Goal: Check status: Check status

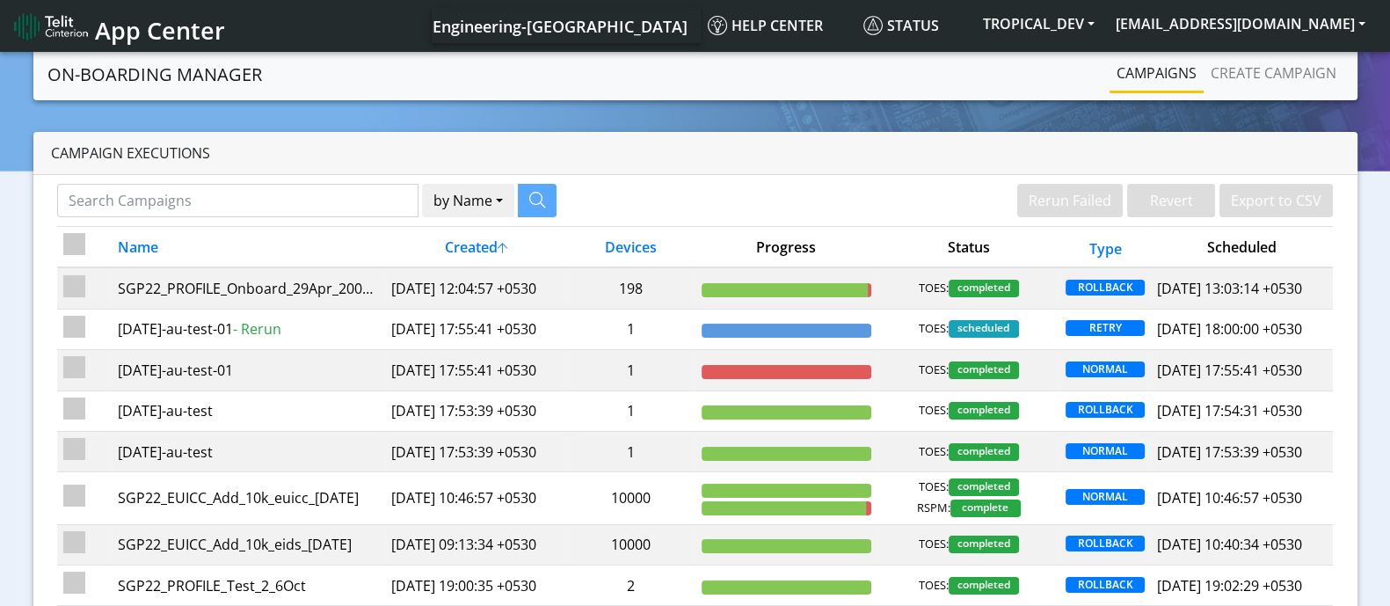
click at [1165, 76] on link "Campaigns" at bounding box center [1157, 72] width 94 height 35
click at [478, 247] on th "Created" at bounding box center [476, 247] width 182 height 41
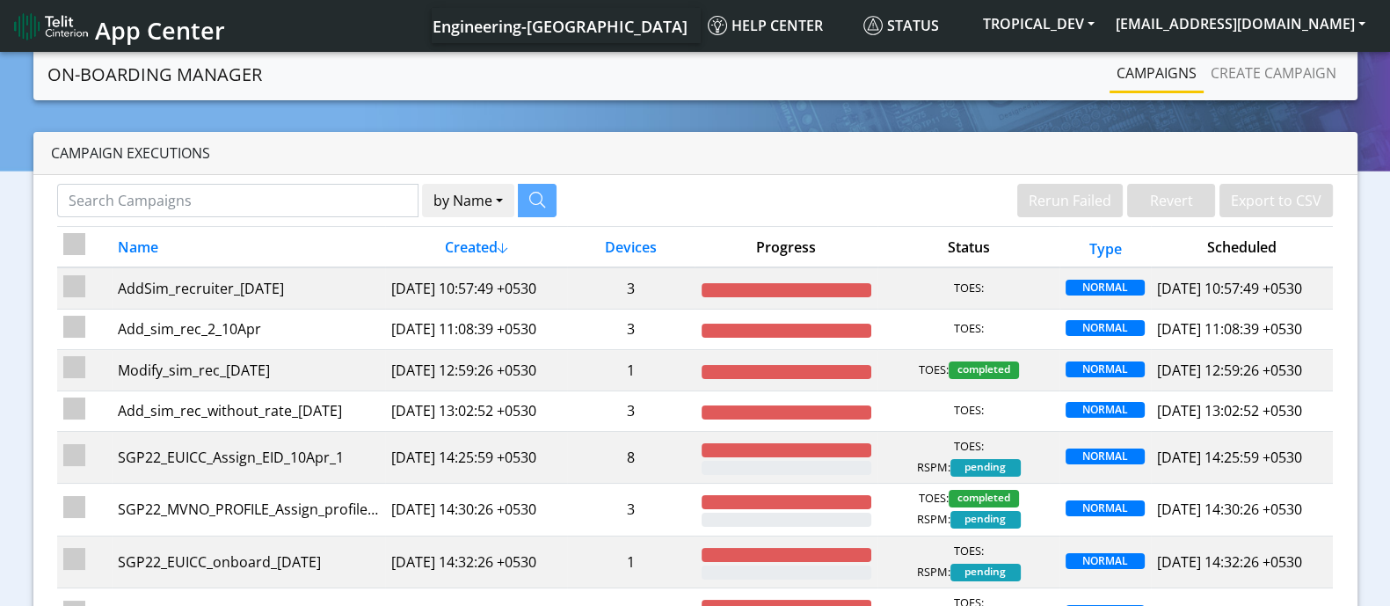
click at [465, 248] on th "Created" at bounding box center [476, 247] width 182 height 41
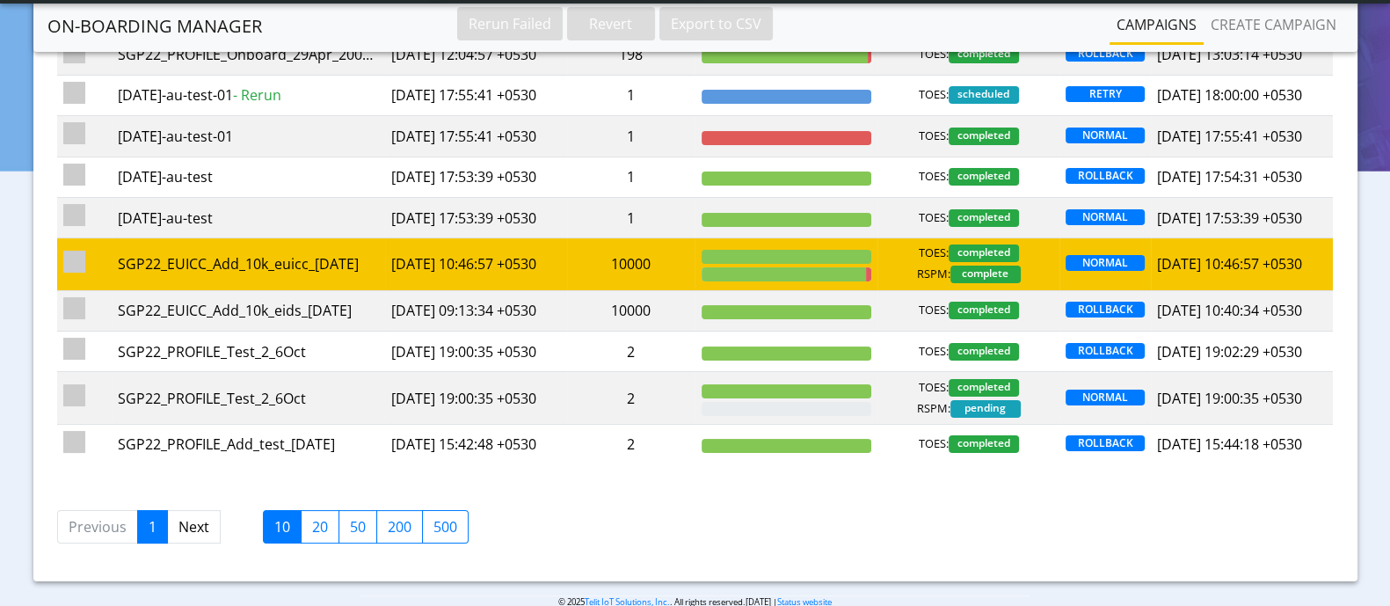
scroll to position [219, 0]
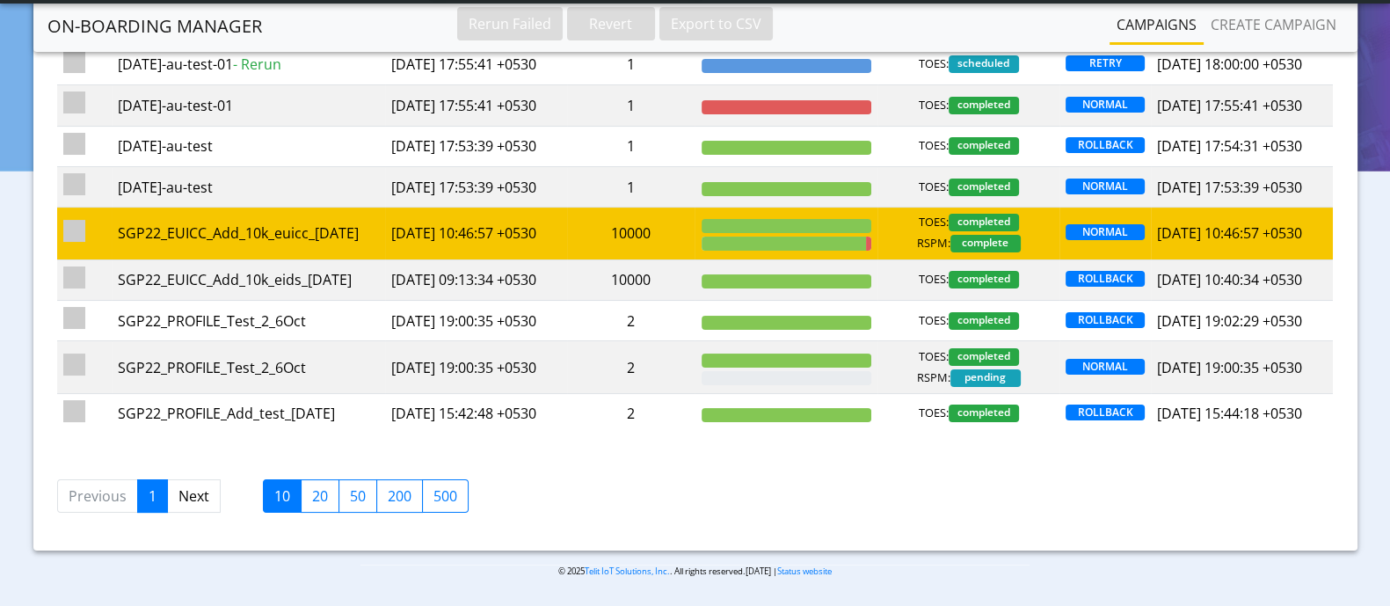
click at [435, 259] on td "2025-10-07 10:46:57 +0530" at bounding box center [476, 233] width 182 height 52
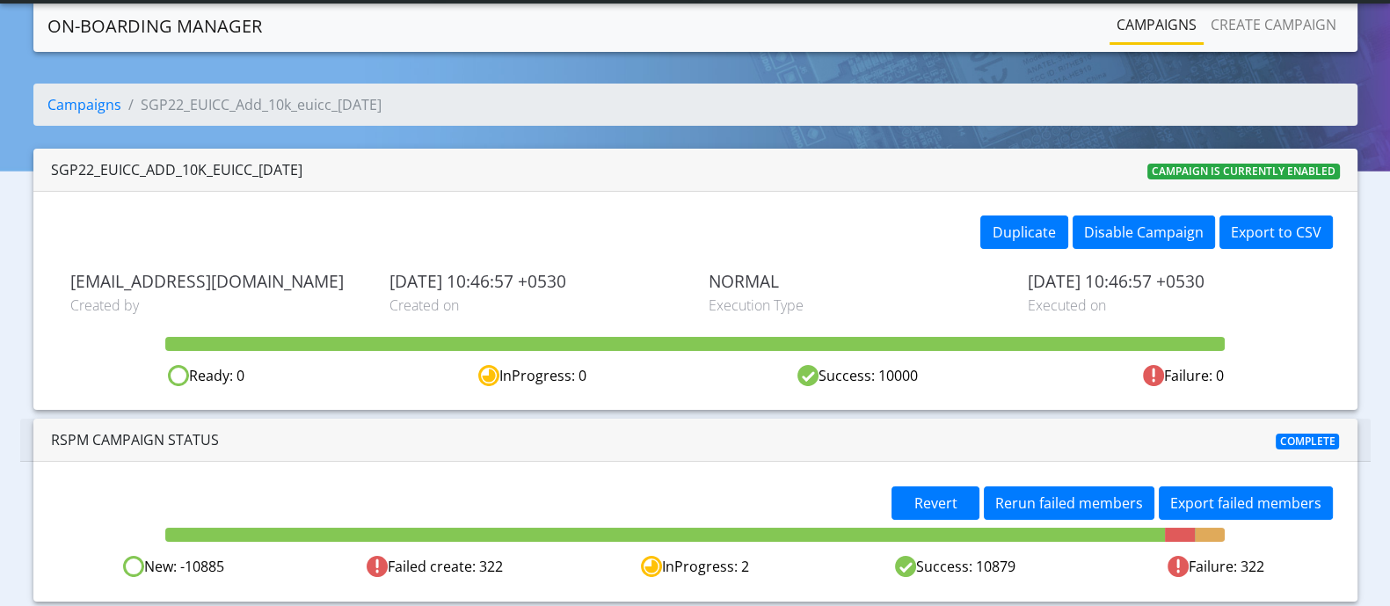
scroll to position [47, 0]
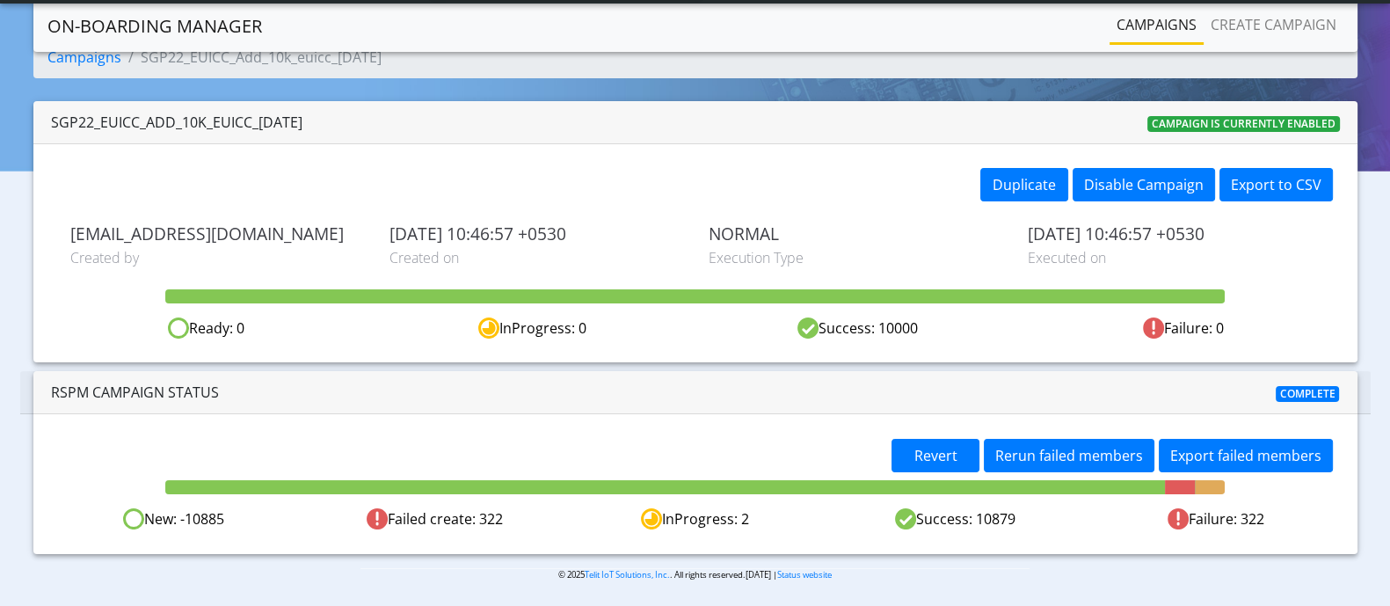
drag, startPoint x: 118, startPoint y: 512, endPoint x: 1296, endPoint y: 506, distance: 1178.2
click at [1296, 508] on div "New: -10885 Failed create: 322 InProgress: 2 Success: 10879 Failure: 322" at bounding box center [695, 519] width 1303 height 22
click at [1301, 508] on div "Failure: 322" at bounding box center [1216, 519] width 260 height 22
click at [1215, 450] on button "Export failed members" at bounding box center [1246, 455] width 174 height 33
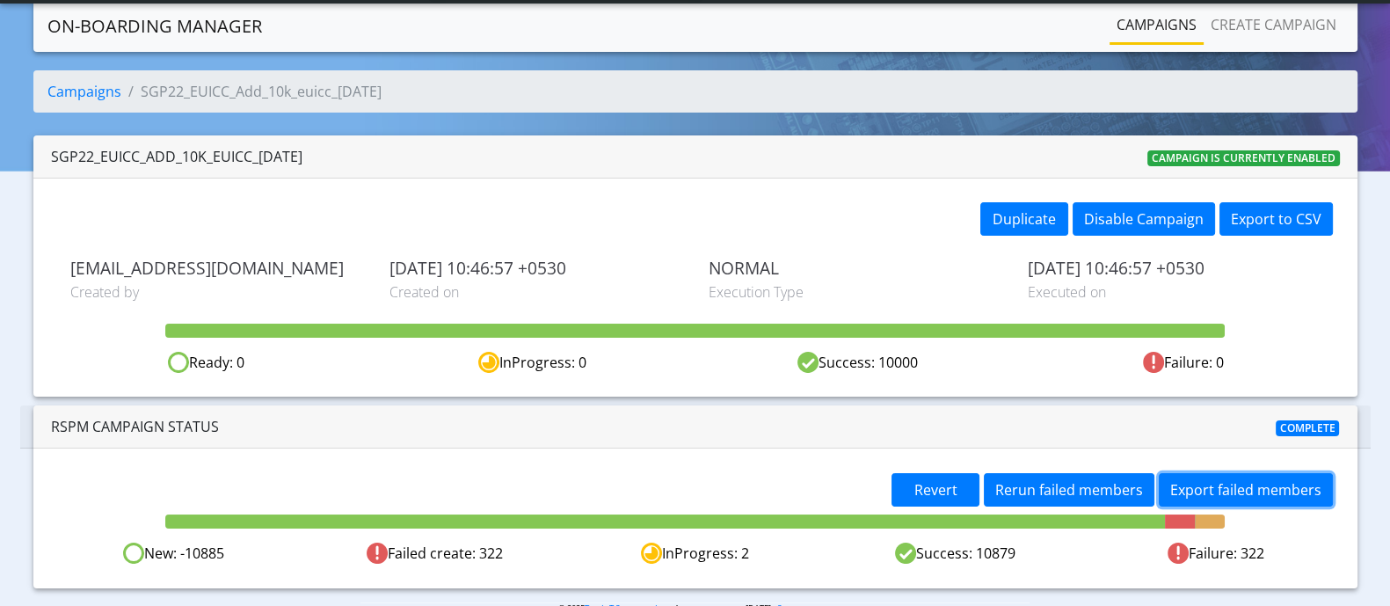
scroll to position [0, 0]
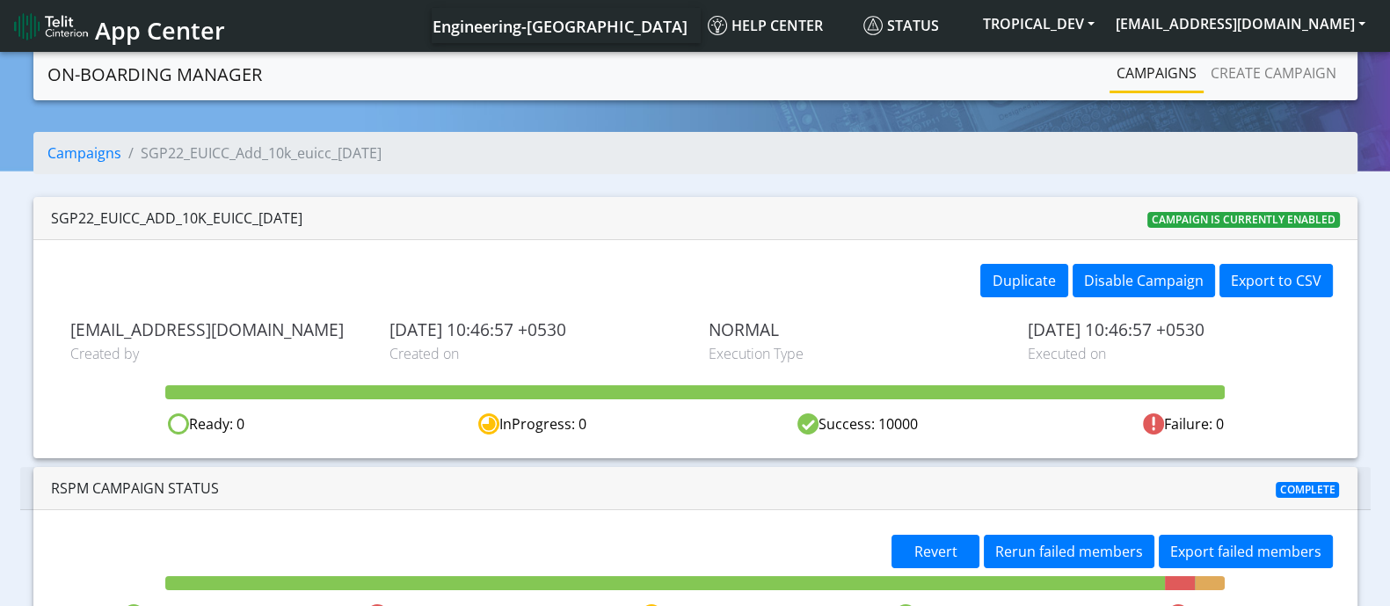
click at [163, 34] on span "App Center" at bounding box center [160, 30] width 130 height 33
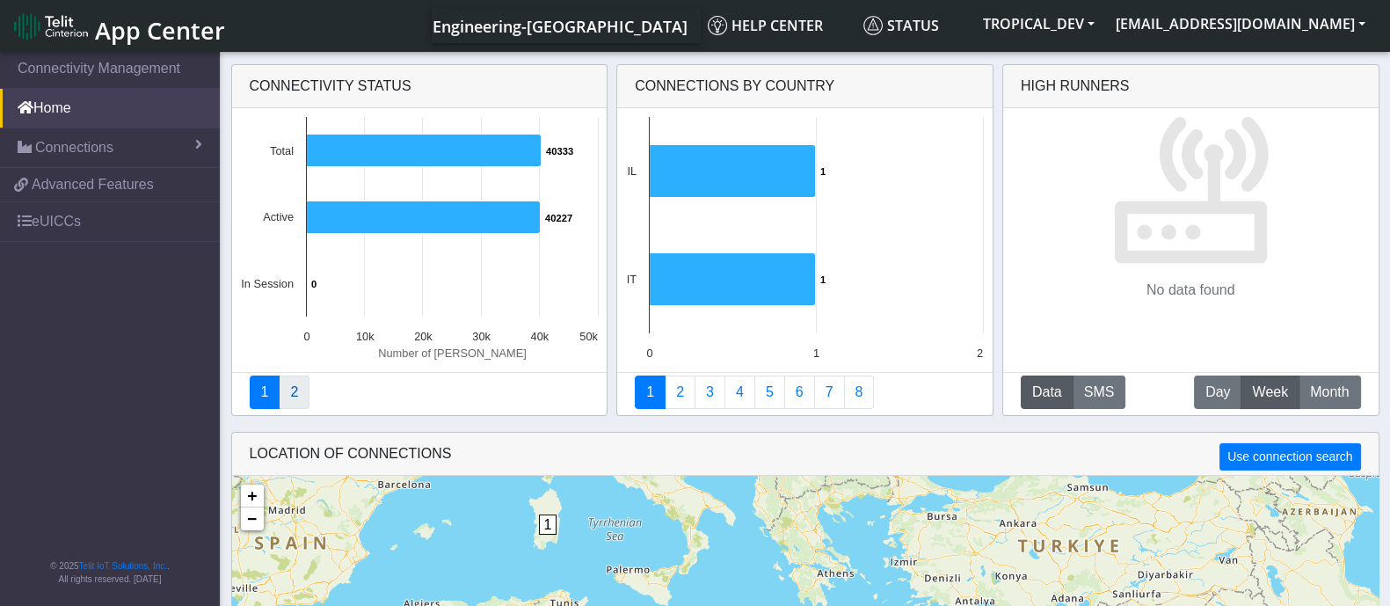
click at [284, 397] on link "2" at bounding box center [294, 391] width 31 height 33
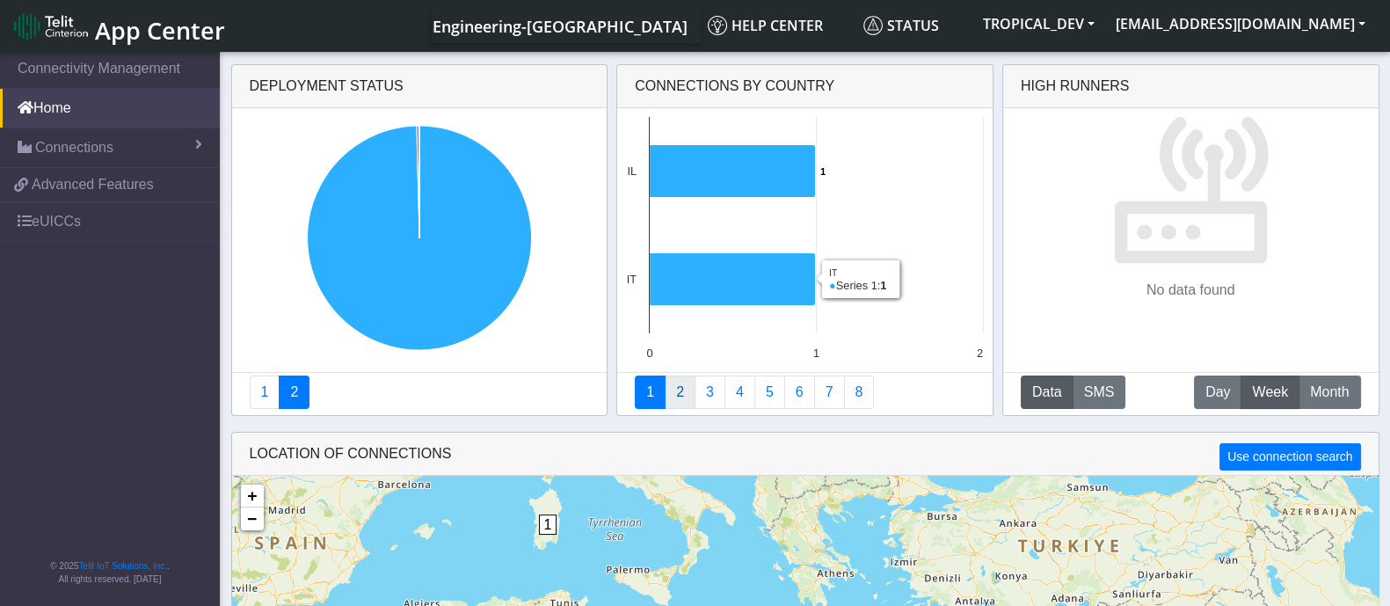
click at [677, 397] on link "2" at bounding box center [680, 391] width 31 height 33
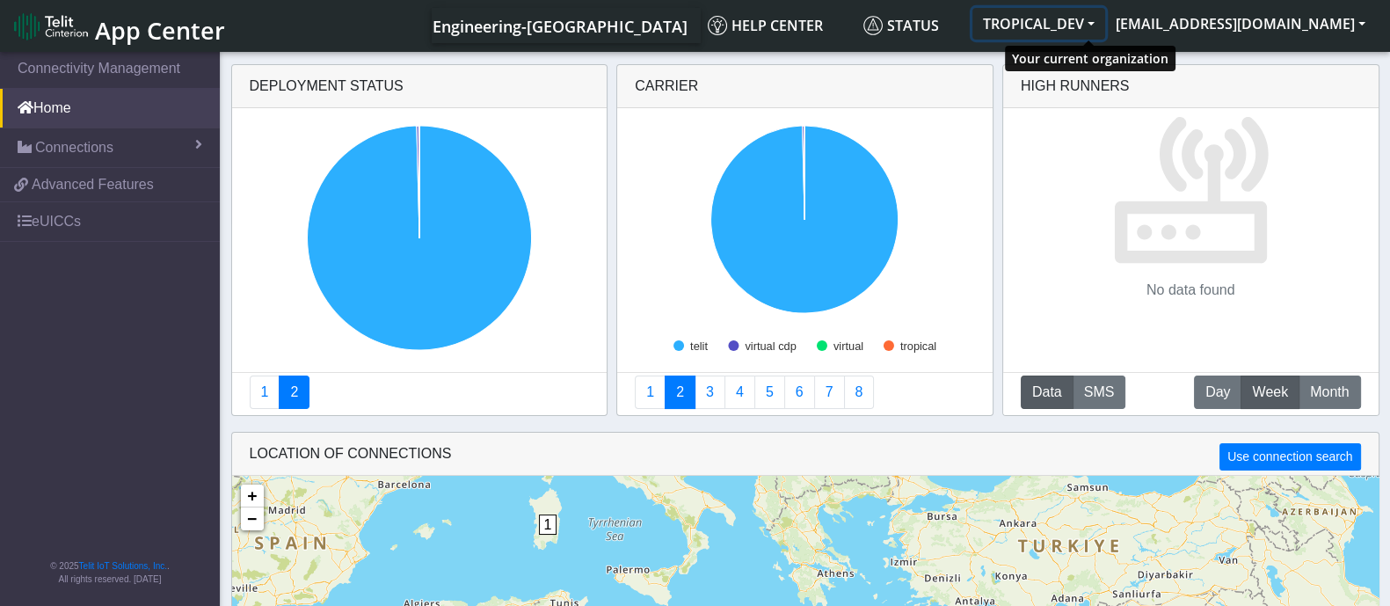
click at [1105, 30] on button "TROPICAL_DEV" at bounding box center [1038, 24] width 133 height 32
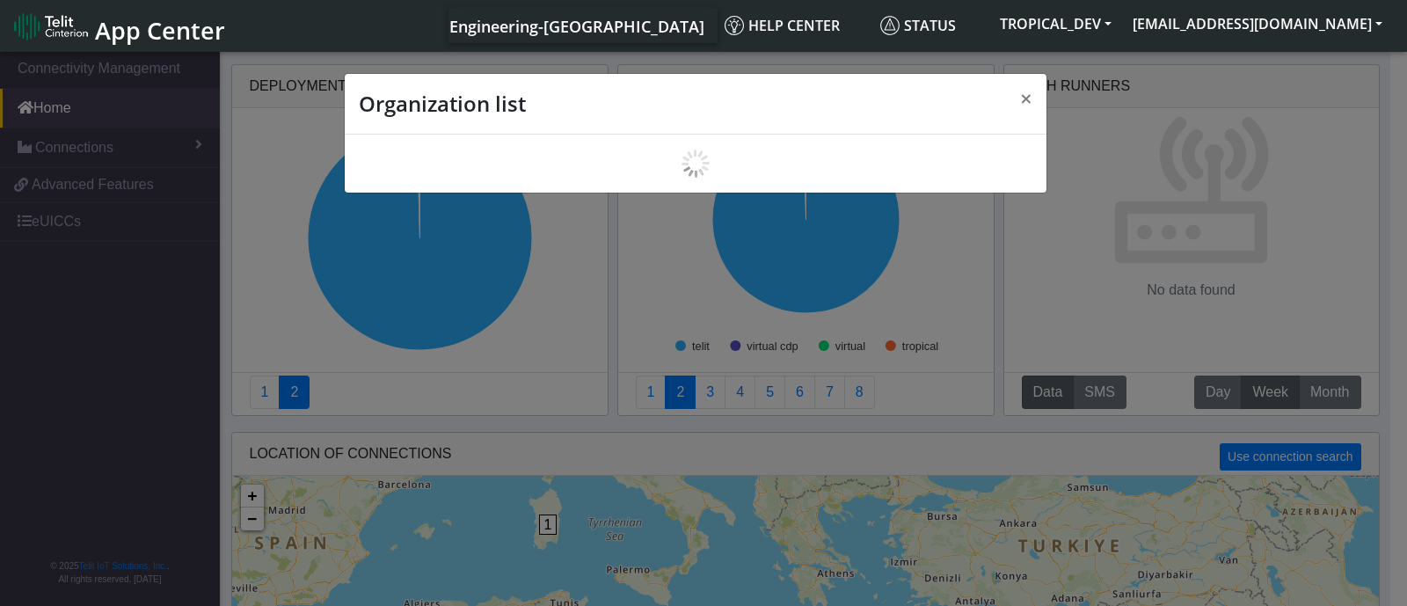
scroll to position [5, 0]
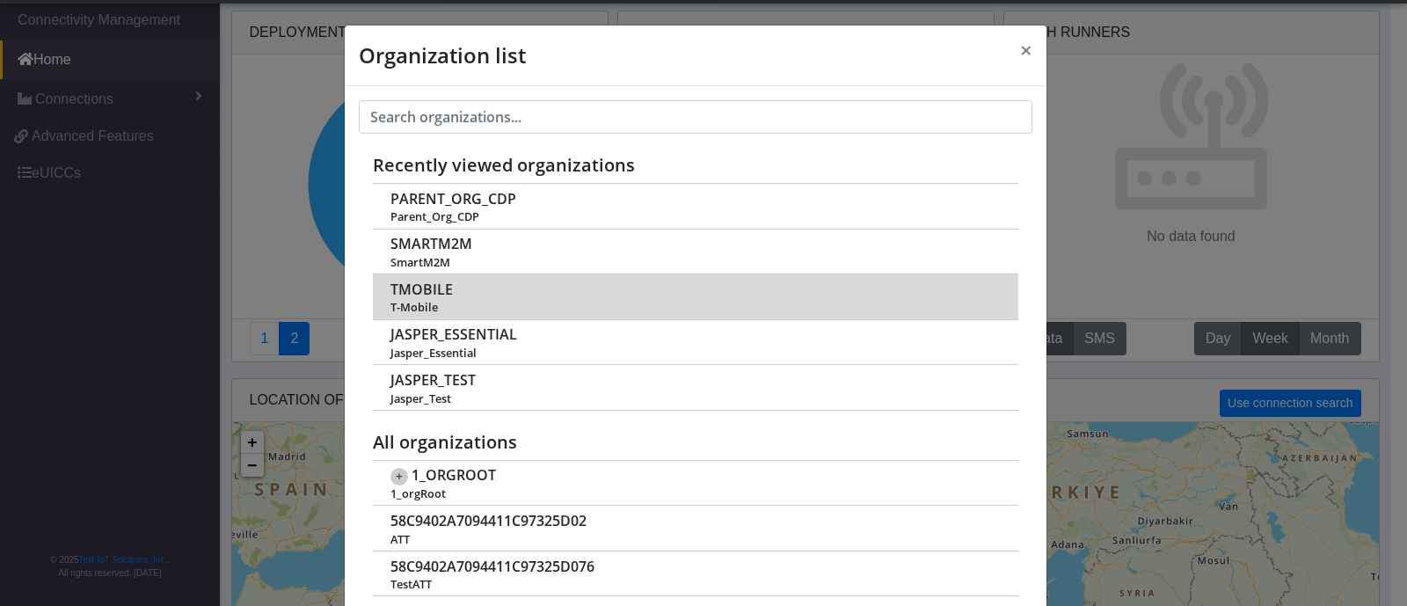
click at [414, 283] on span "TMOBILE" at bounding box center [421, 289] width 62 height 17
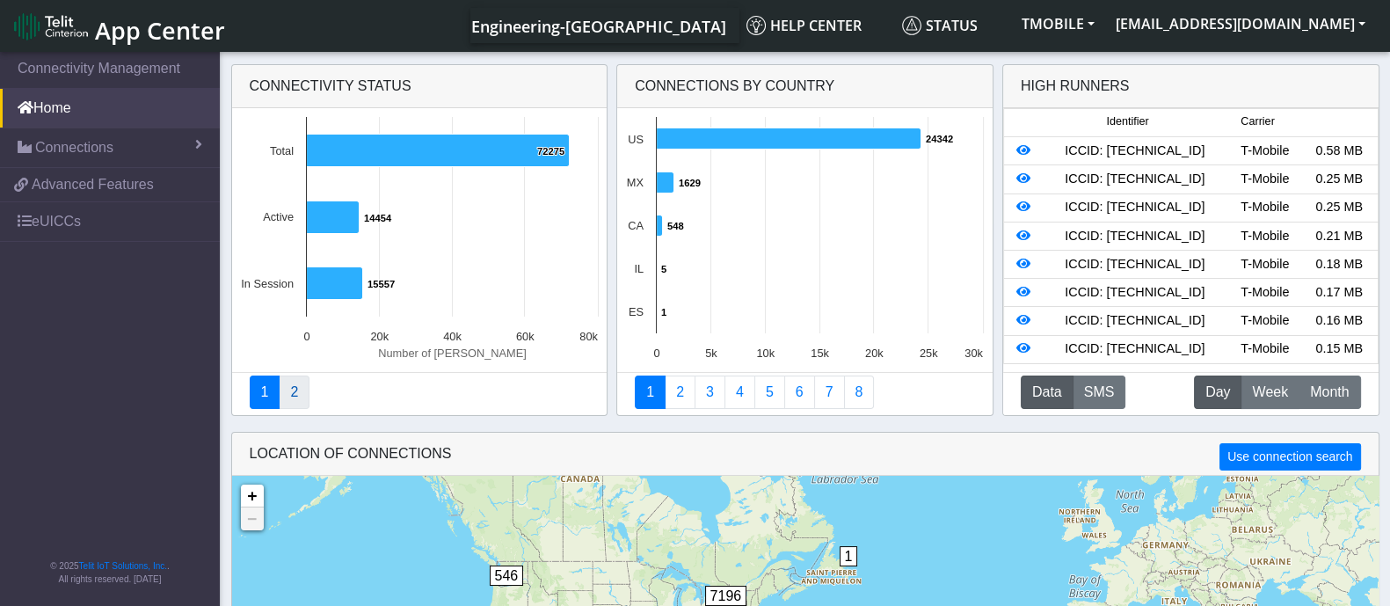
click at [291, 386] on link "2" at bounding box center [294, 391] width 31 height 33
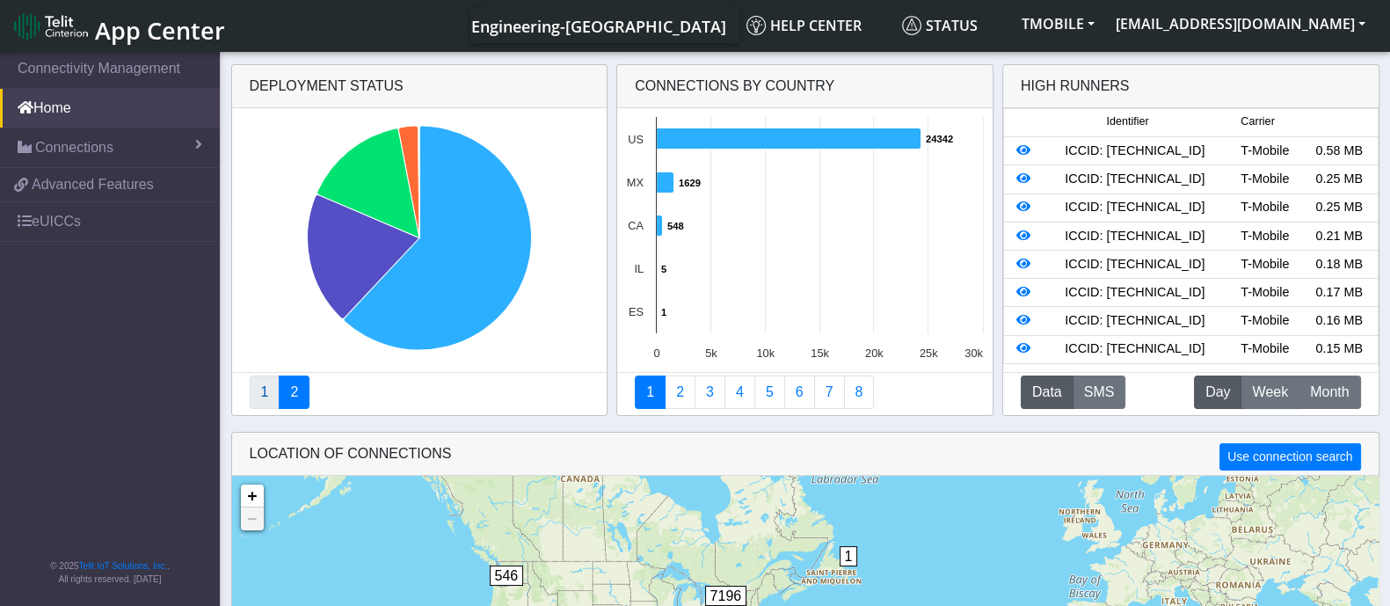
click at [259, 397] on link "1" at bounding box center [265, 391] width 31 height 33
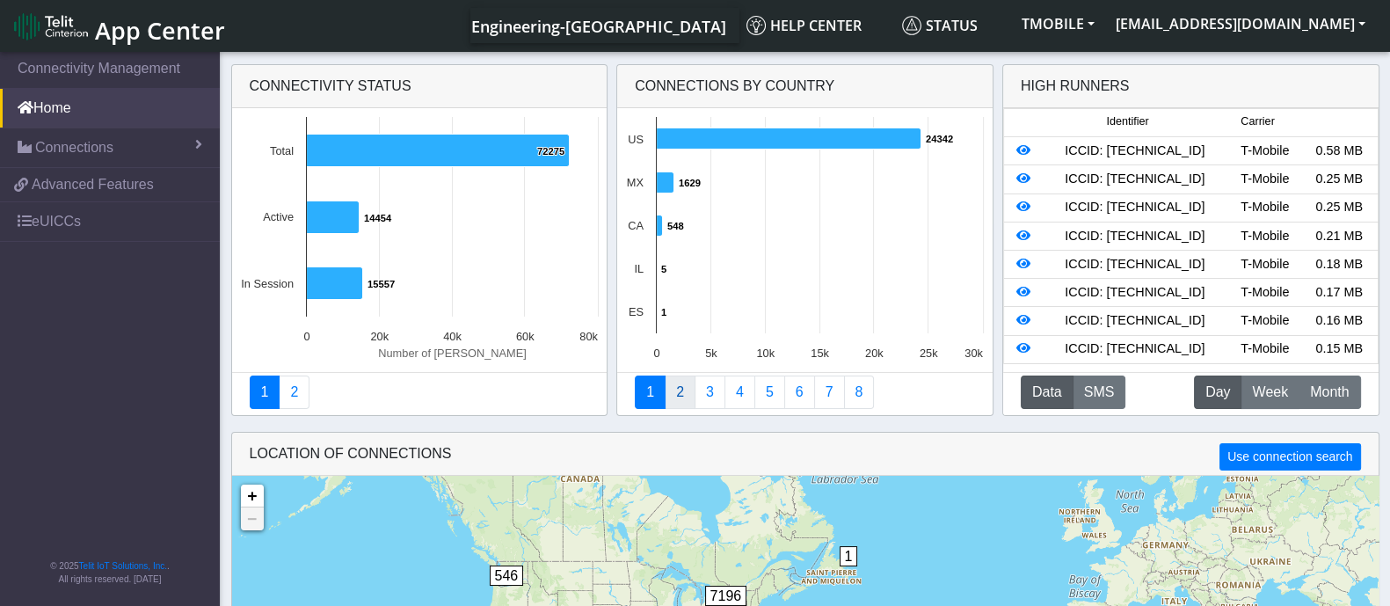
click at [683, 390] on link "2" at bounding box center [680, 391] width 31 height 33
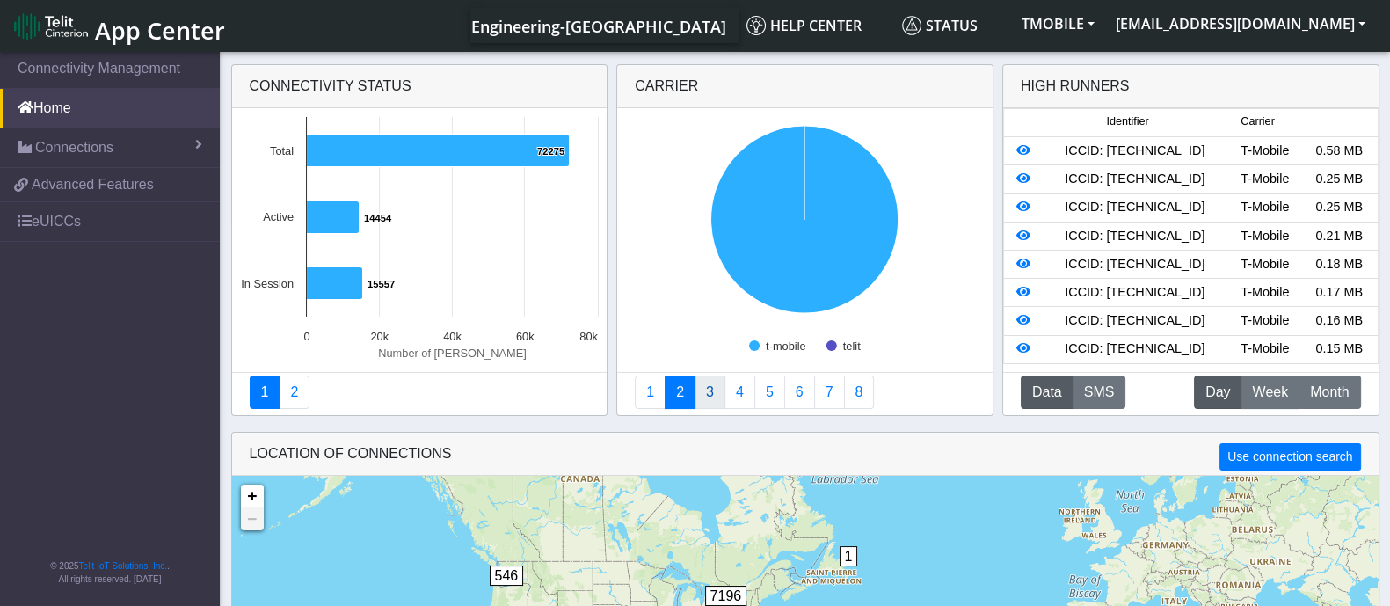
click at [705, 397] on link "3" at bounding box center [710, 391] width 31 height 33
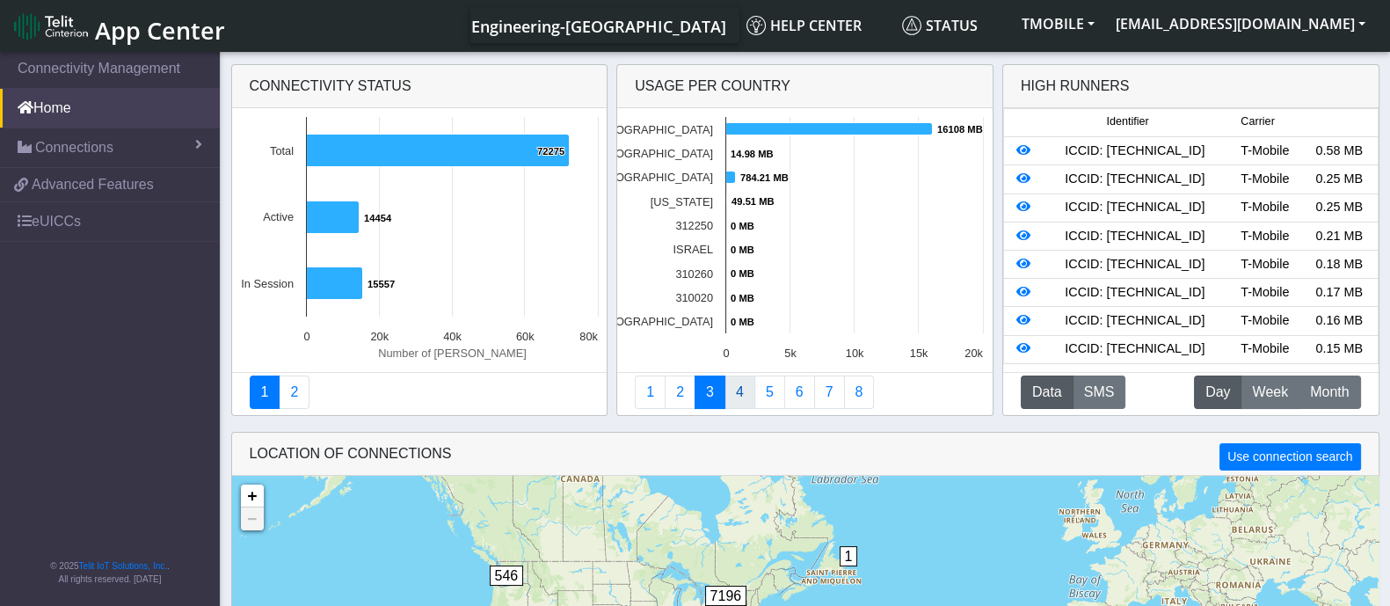
click at [743, 394] on link "4" at bounding box center [739, 391] width 31 height 33
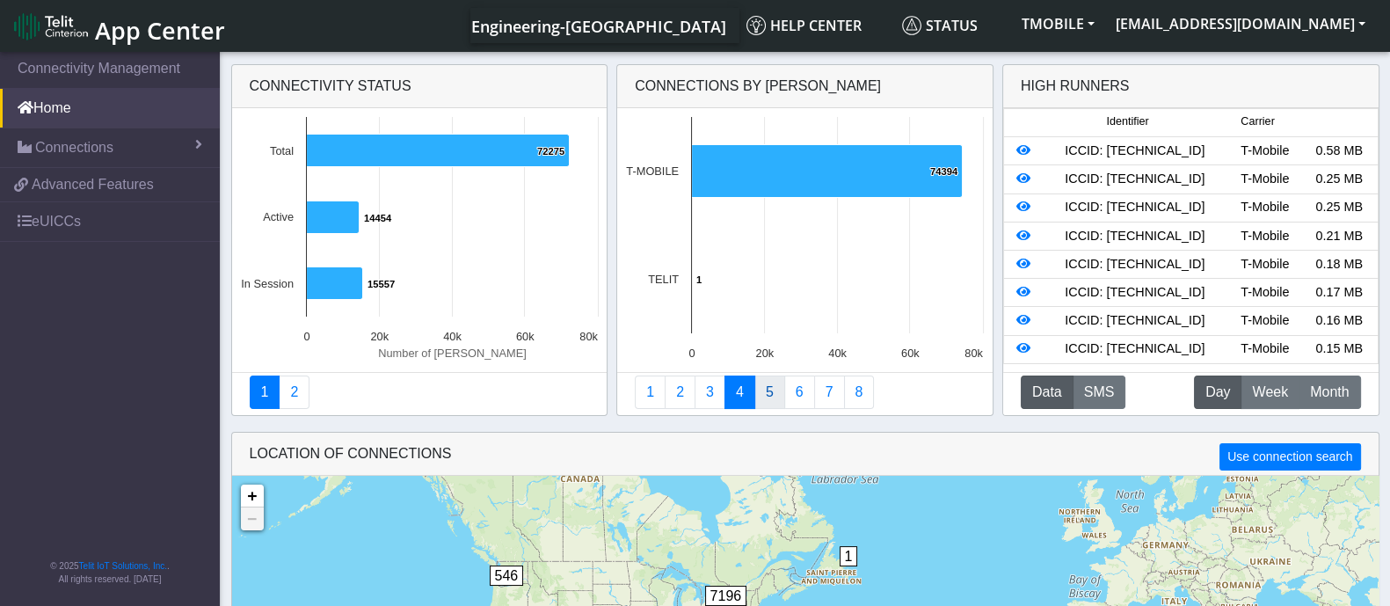
click at [764, 391] on link "5" at bounding box center [769, 391] width 31 height 33
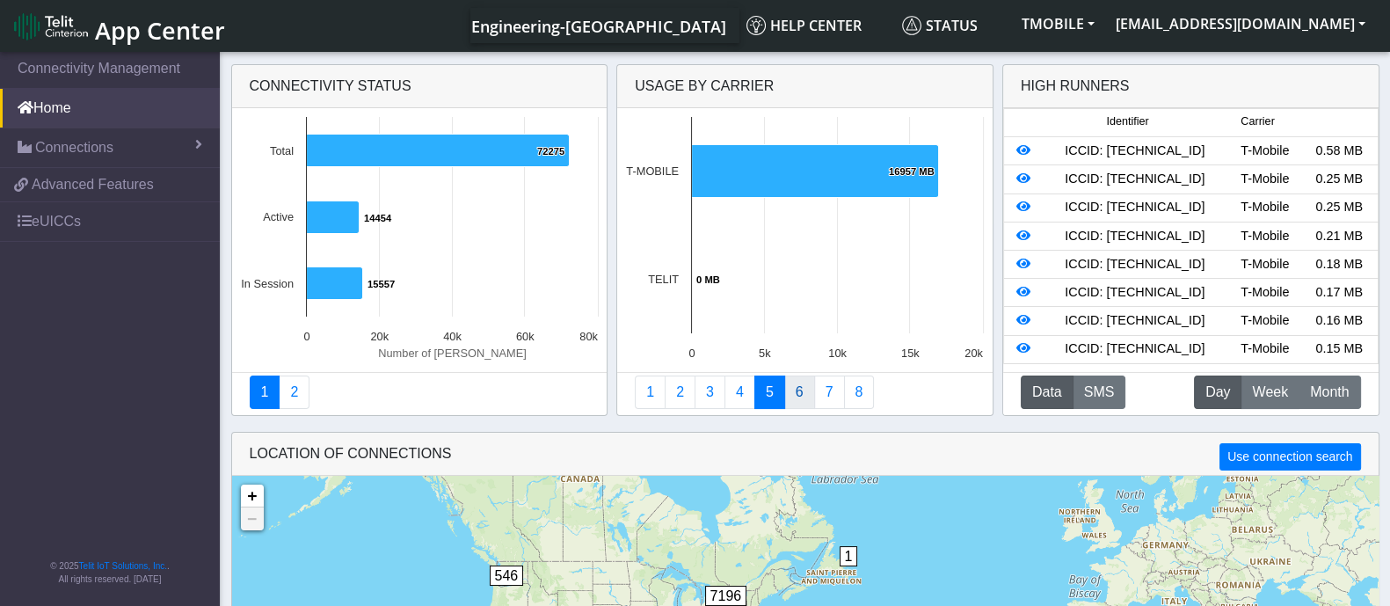
click at [791, 389] on link "6" at bounding box center [799, 391] width 31 height 33
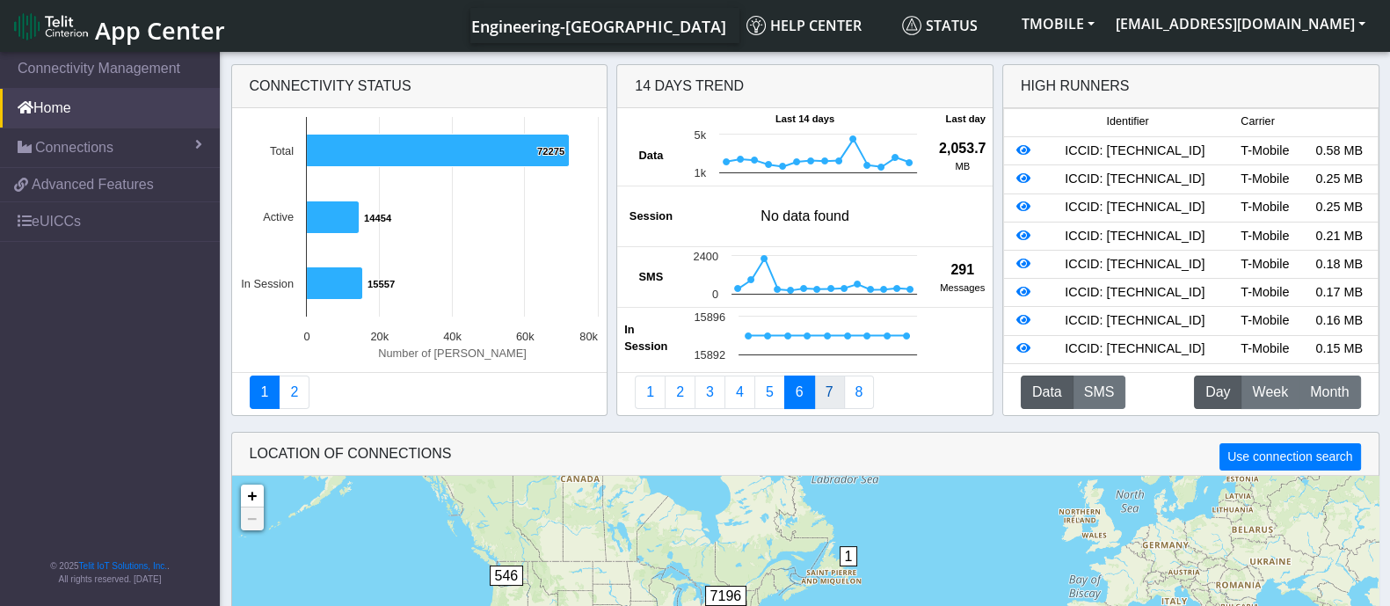
click at [819, 389] on link "7" at bounding box center [829, 391] width 31 height 33
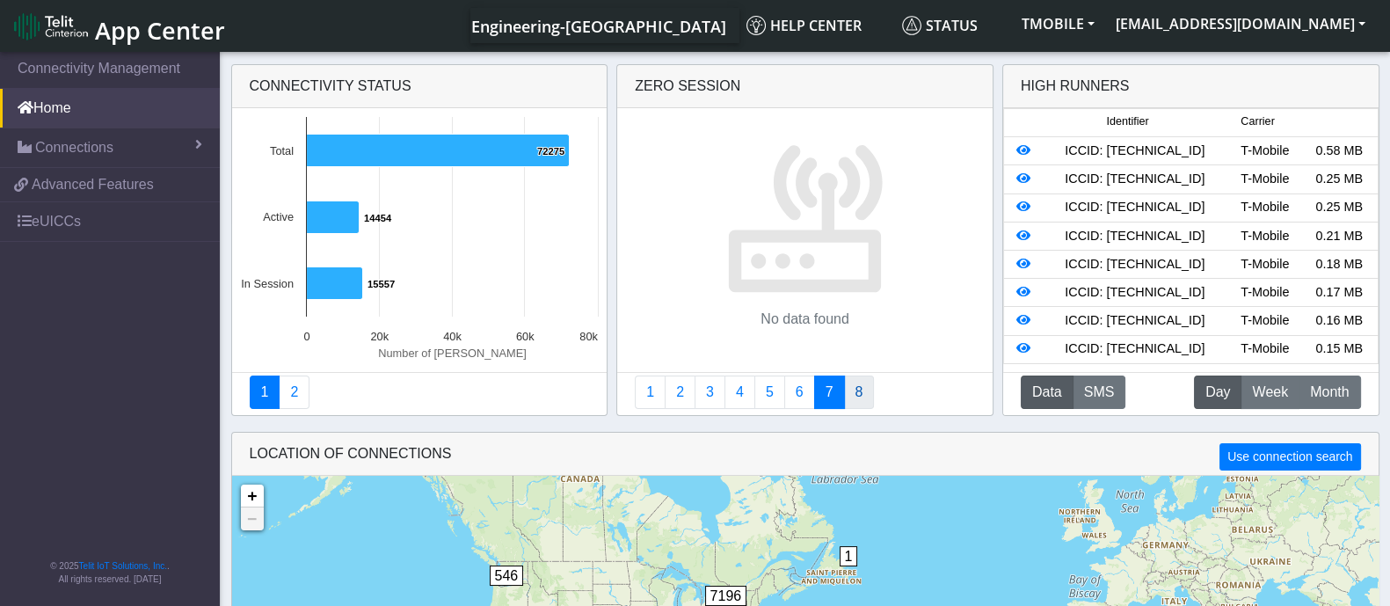
click at [850, 393] on link "8" at bounding box center [859, 391] width 31 height 33
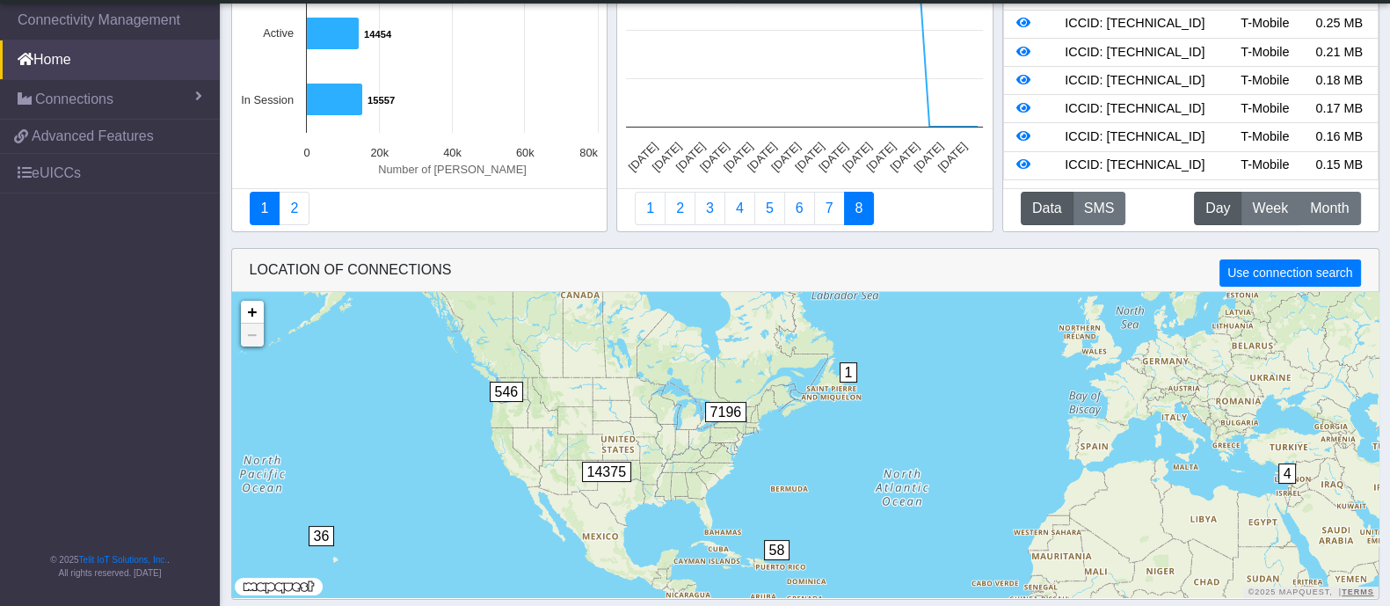
scroll to position [137, 0]
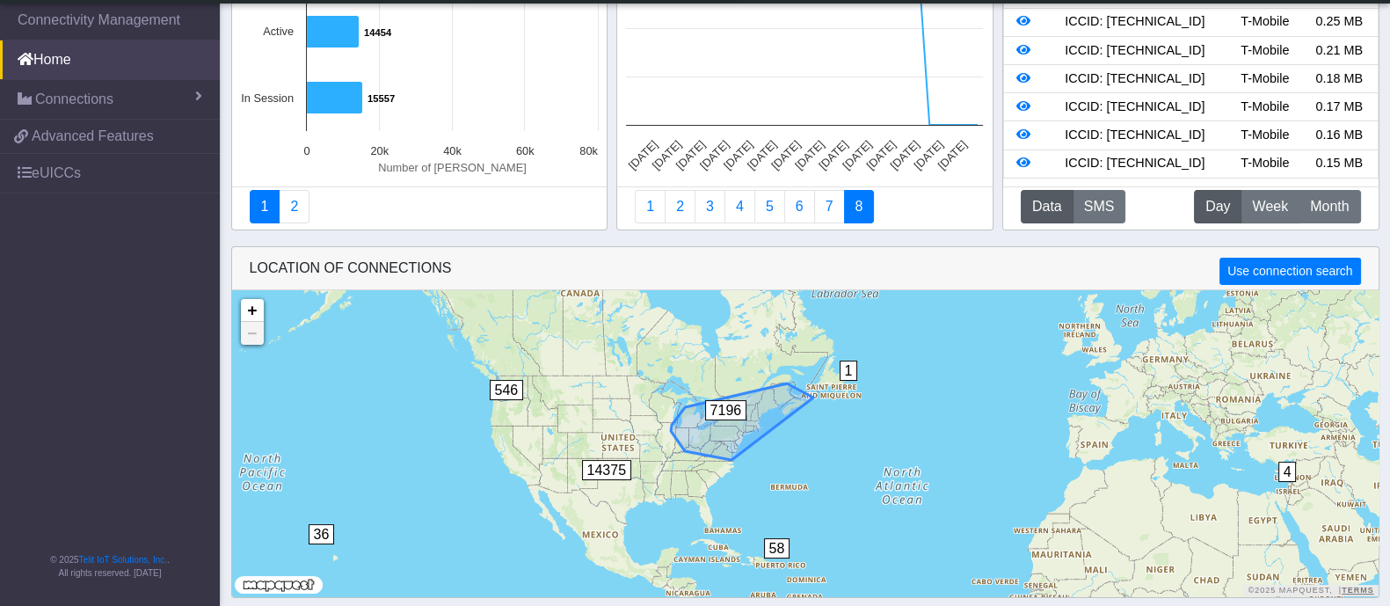
click at [727, 408] on span "7196" at bounding box center [726, 410] width 42 height 20
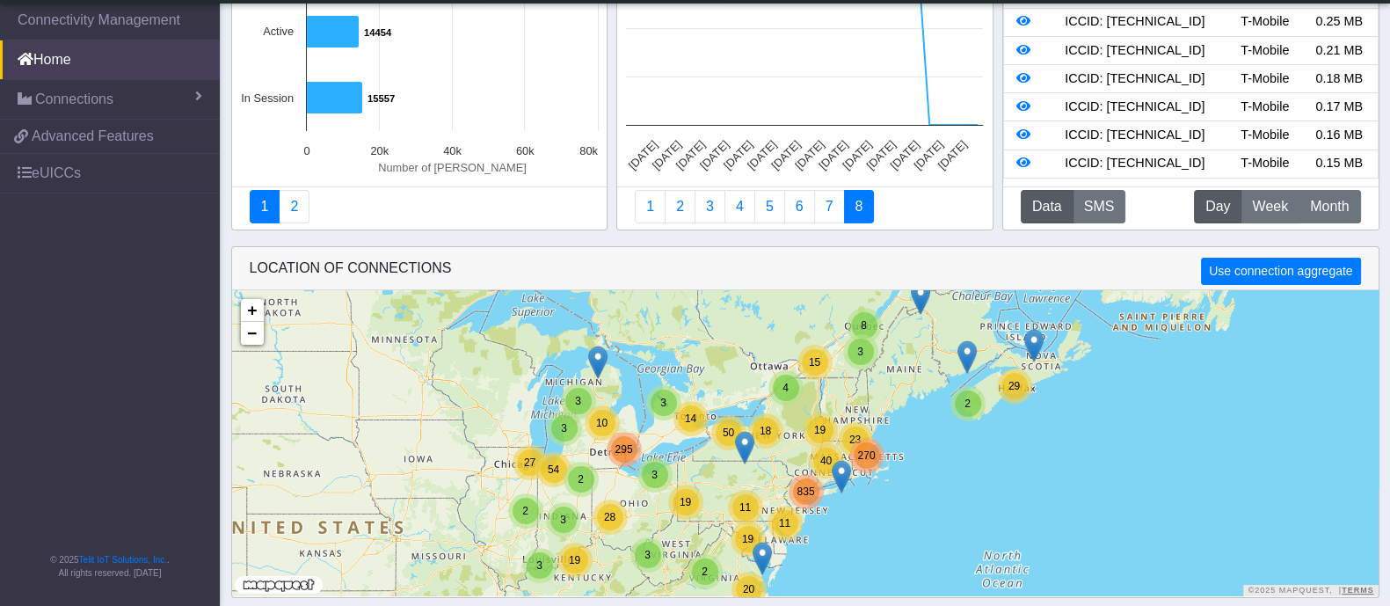
click at [666, 409] on div "3" at bounding box center [664, 402] width 26 height 26
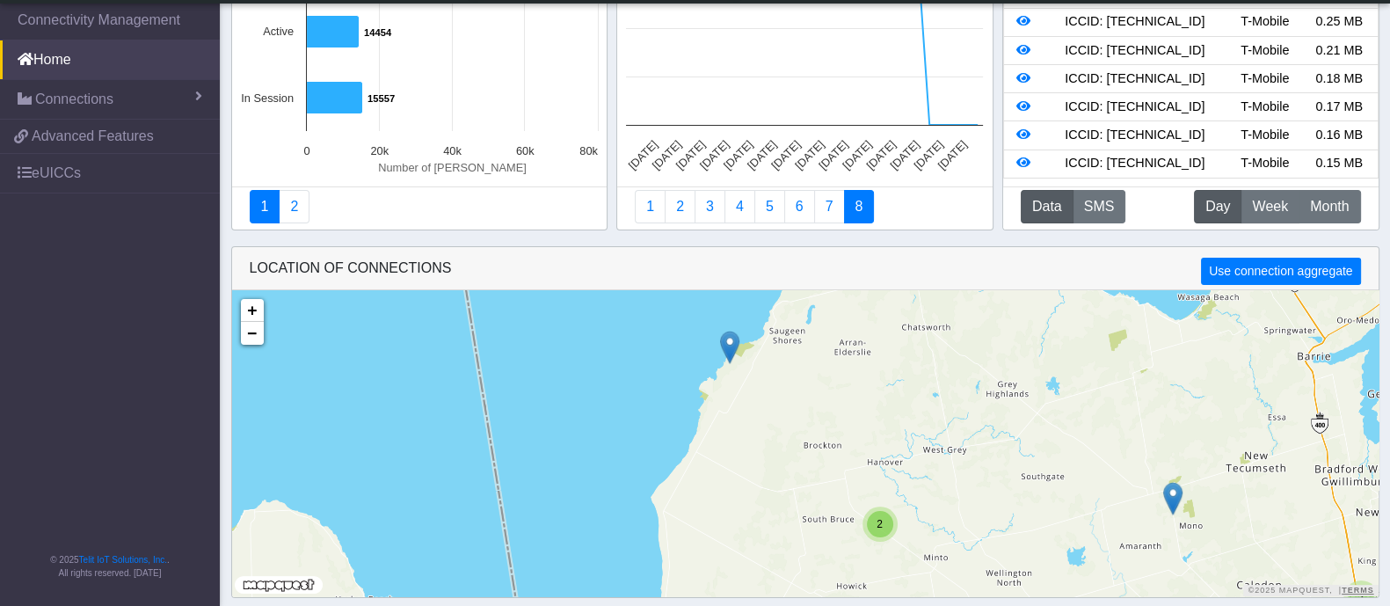
click at [732, 343] on img at bounding box center [729, 347] width 19 height 33
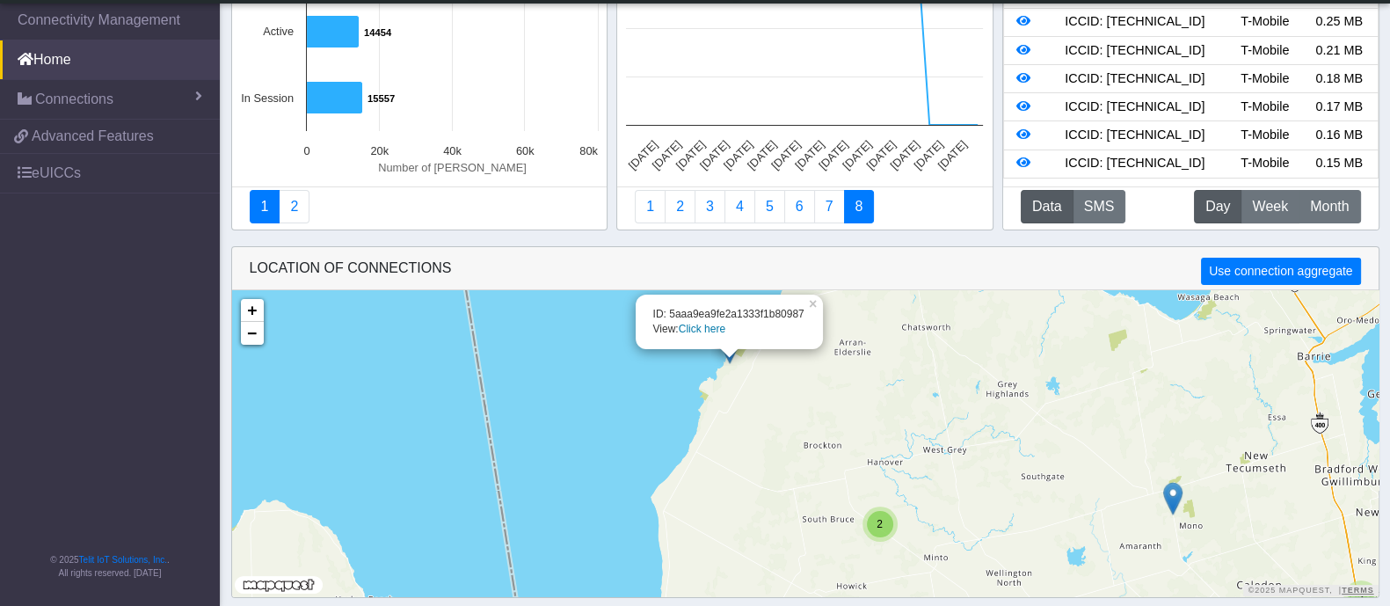
click at [716, 329] on link "Click here" at bounding box center [702, 329] width 47 height 12
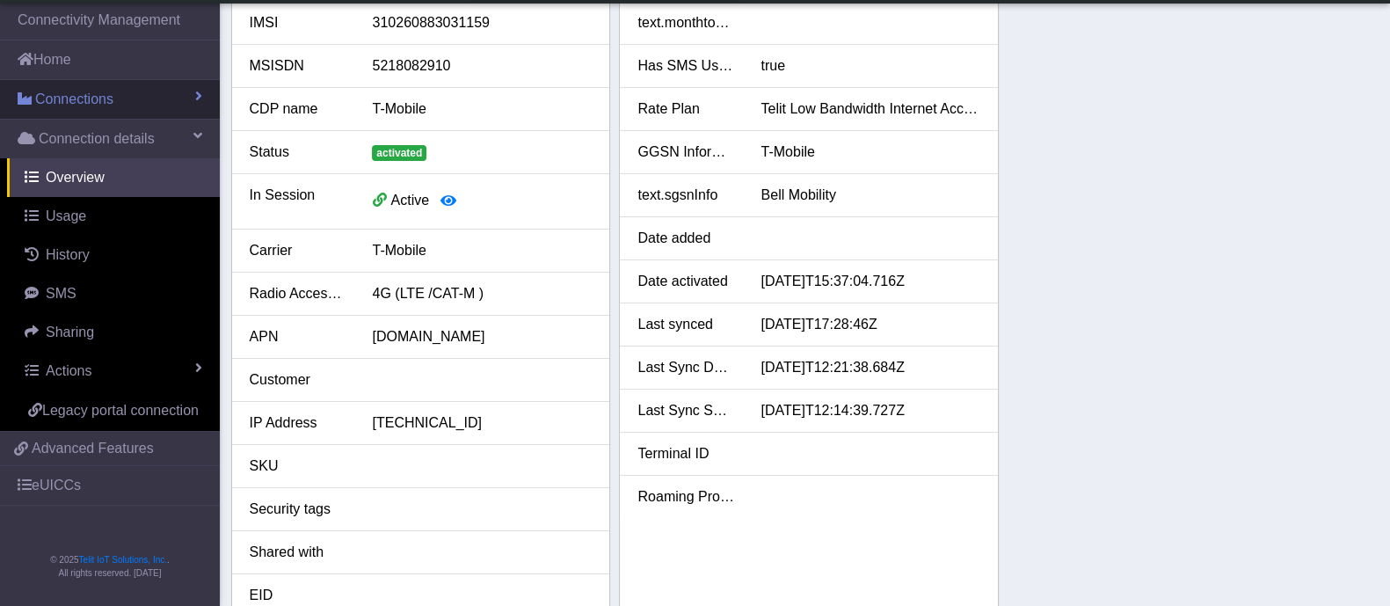
click at [115, 94] on link "Connections" at bounding box center [110, 99] width 220 height 39
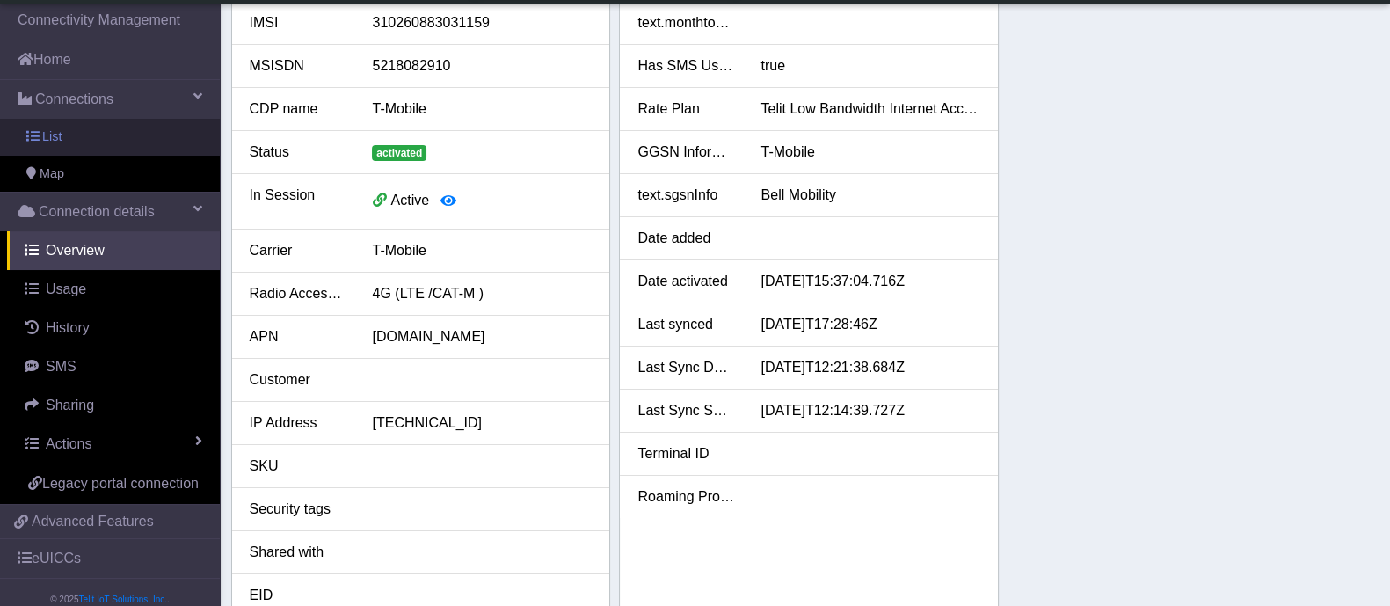
click at [74, 134] on link "List" at bounding box center [110, 137] width 220 height 37
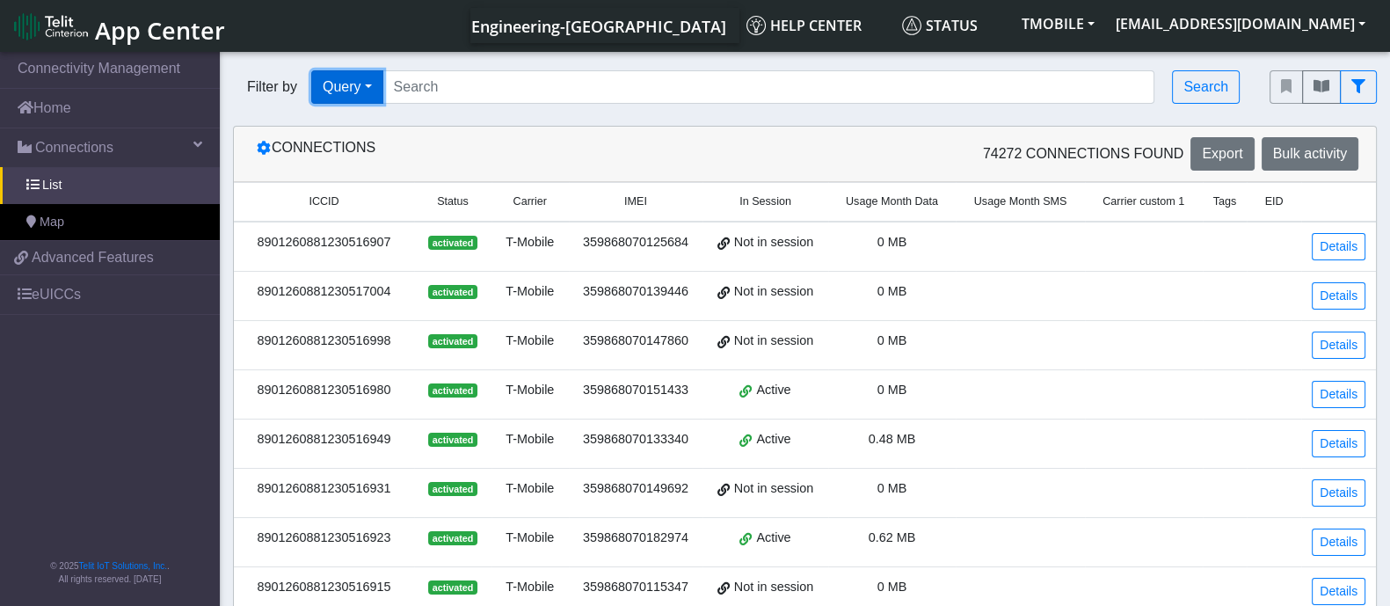
click at [369, 76] on button "Query" at bounding box center [347, 86] width 72 height 33
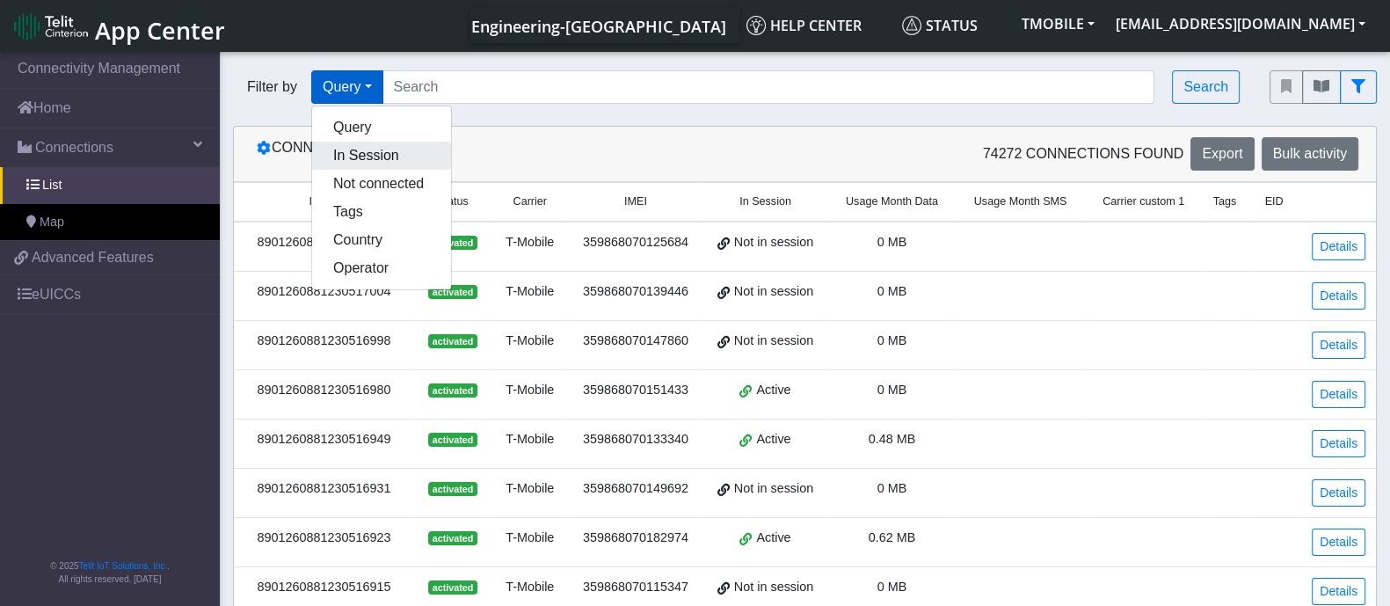
click at [352, 160] on button "In Session" at bounding box center [381, 156] width 139 height 28
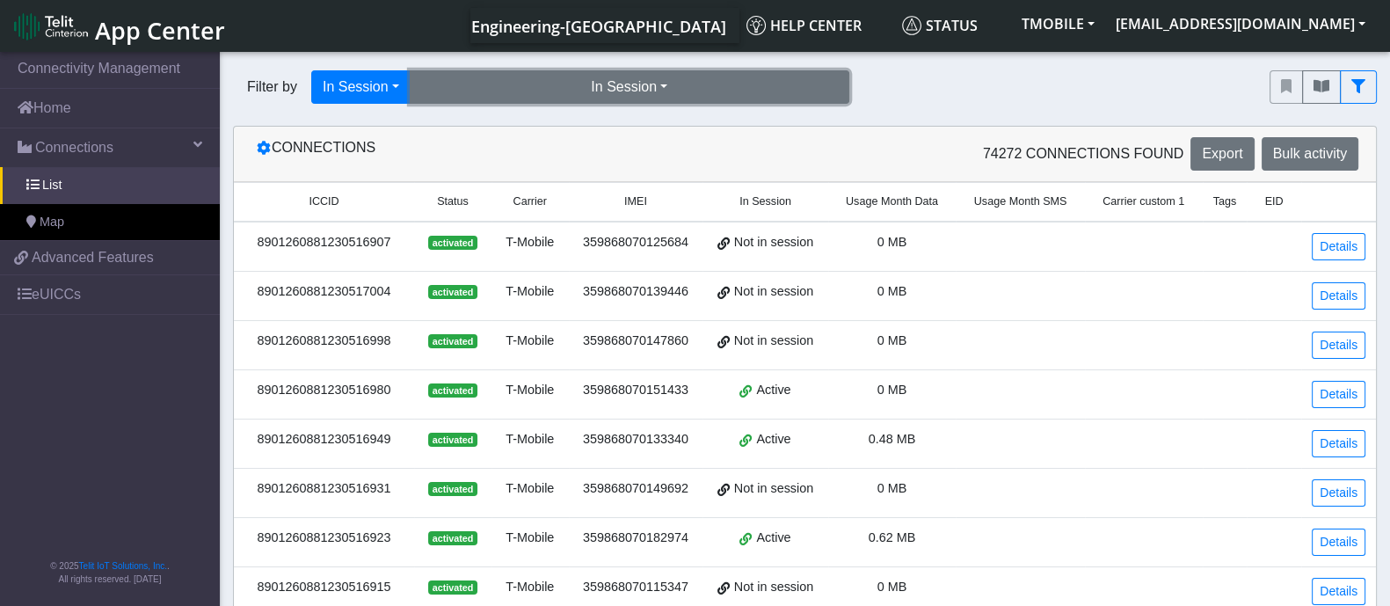
click at [626, 76] on button "In Session" at bounding box center [630, 86] width 440 height 33
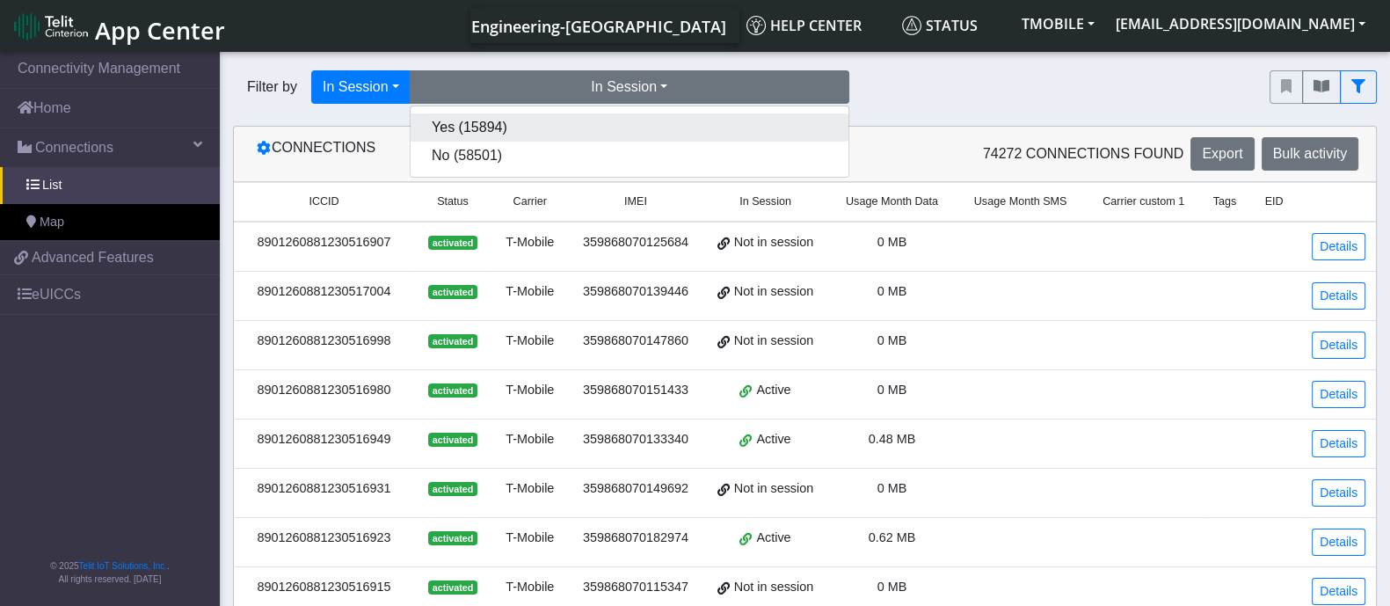
click at [509, 134] on button "Yes (15894)" at bounding box center [630, 127] width 438 height 28
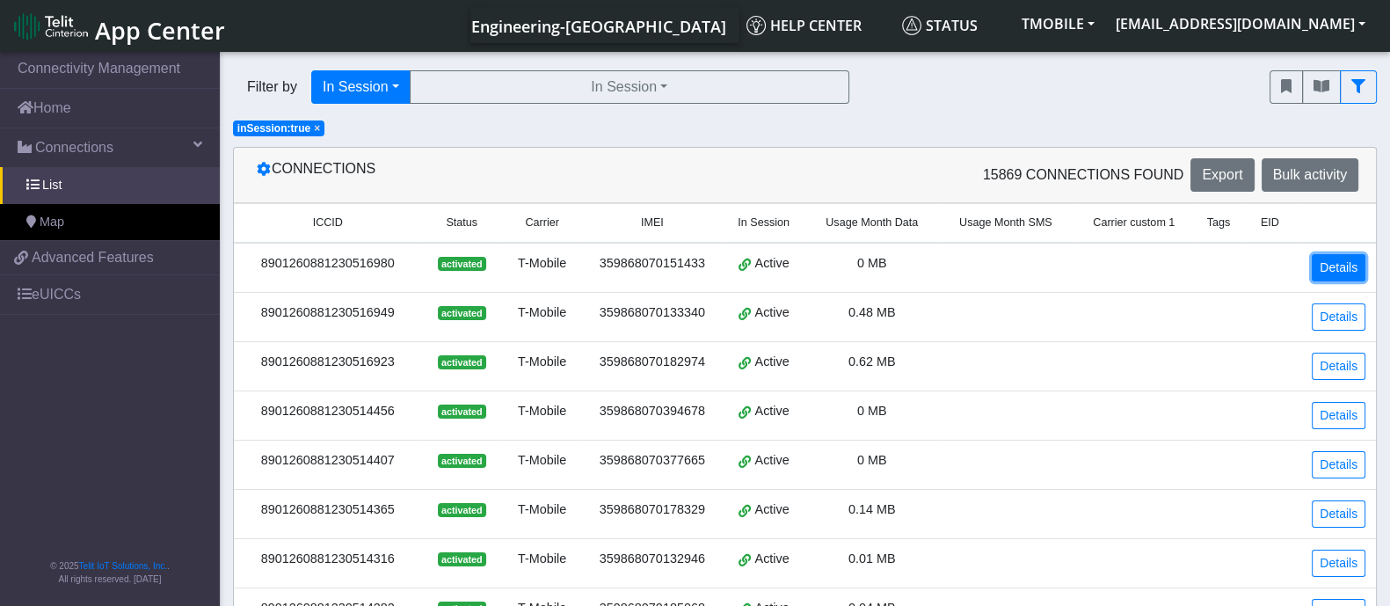
click at [1337, 264] on link "Details" at bounding box center [1339, 267] width 54 height 27
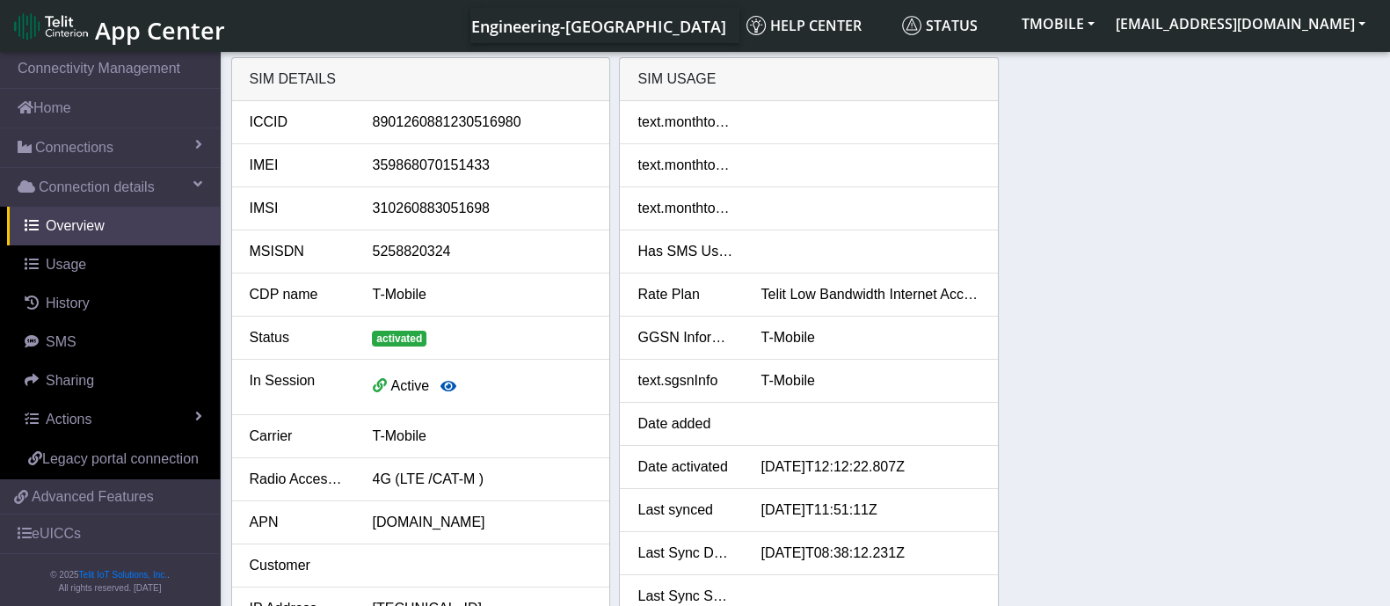
click at [447, 382] on icon "button" at bounding box center [448, 386] width 16 height 14
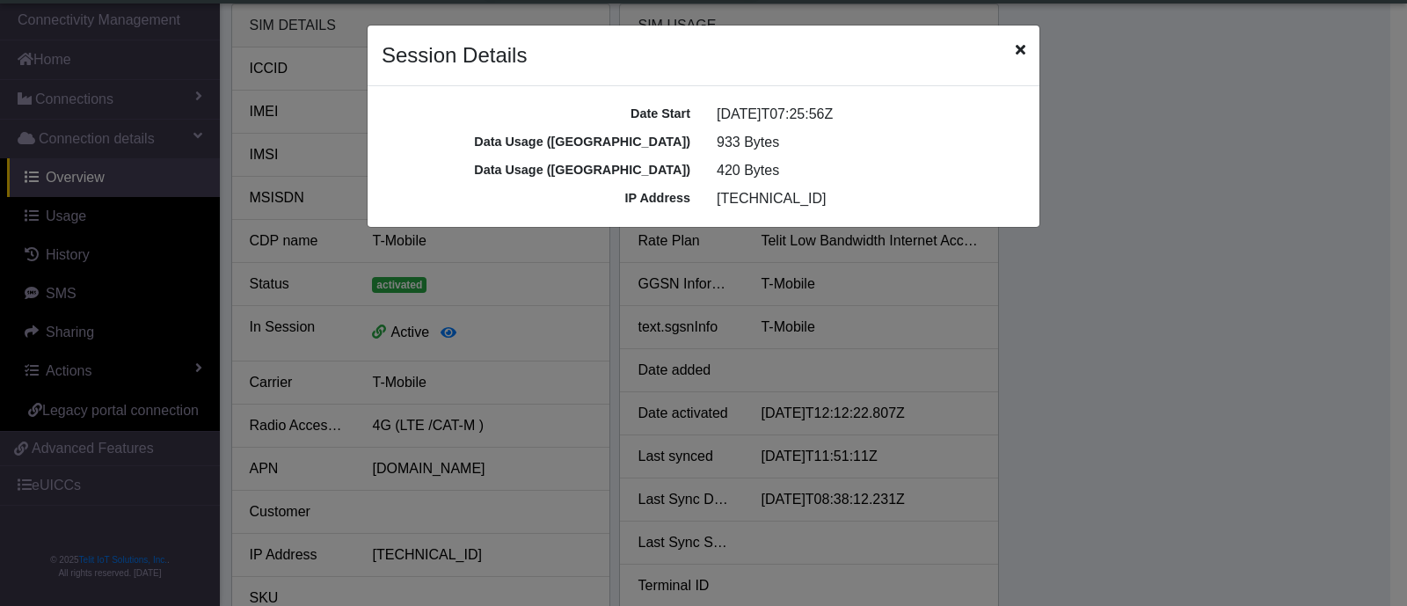
drag, startPoint x: 590, startPoint y: 136, endPoint x: 932, endPoint y: 186, distance: 345.5
click at [932, 186] on div "Date Start [DATE]T07:25:56Z Data Usage ([GEOGRAPHIC_DATA]) 933 Bytes Data Usage…" at bounding box center [704, 156] width 672 height 141
click at [932, 186] on div "IP Address [TECHNICAL_ID]" at bounding box center [703, 199] width 670 height 28
click at [1024, 52] on icon "Close" at bounding box center [1020, 49] width 10 height 14
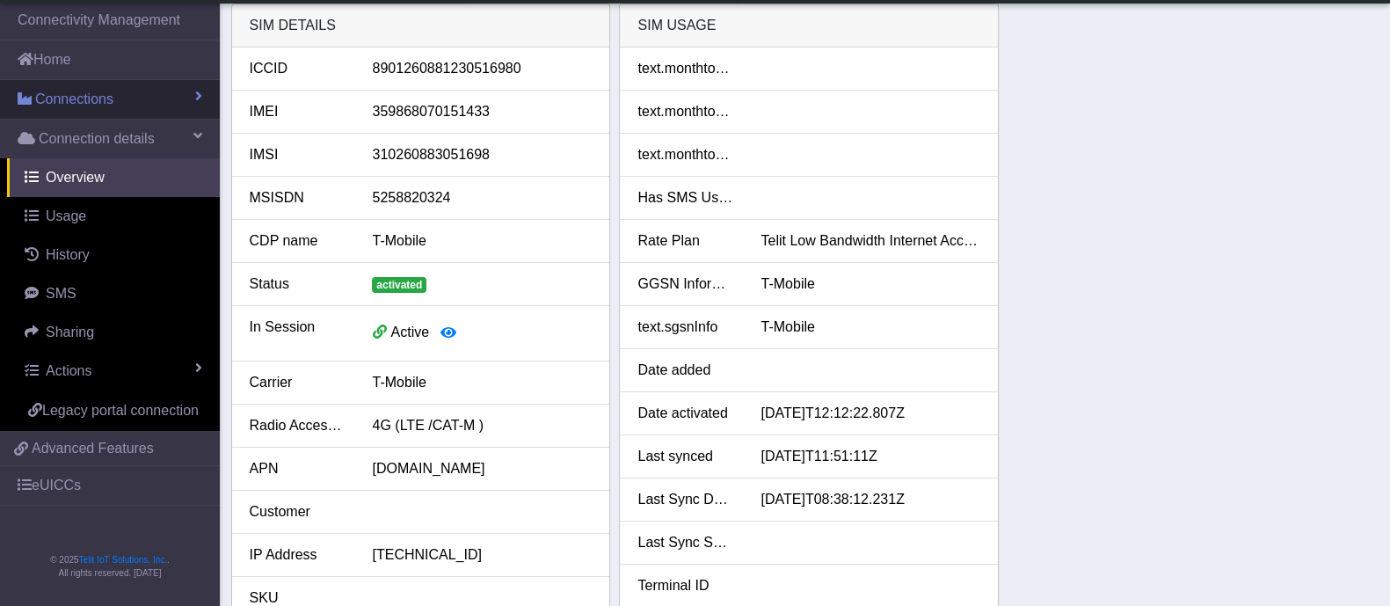
click at [98, 103] on span "Connections" at bounding box center [74, 99] width 78 height 21
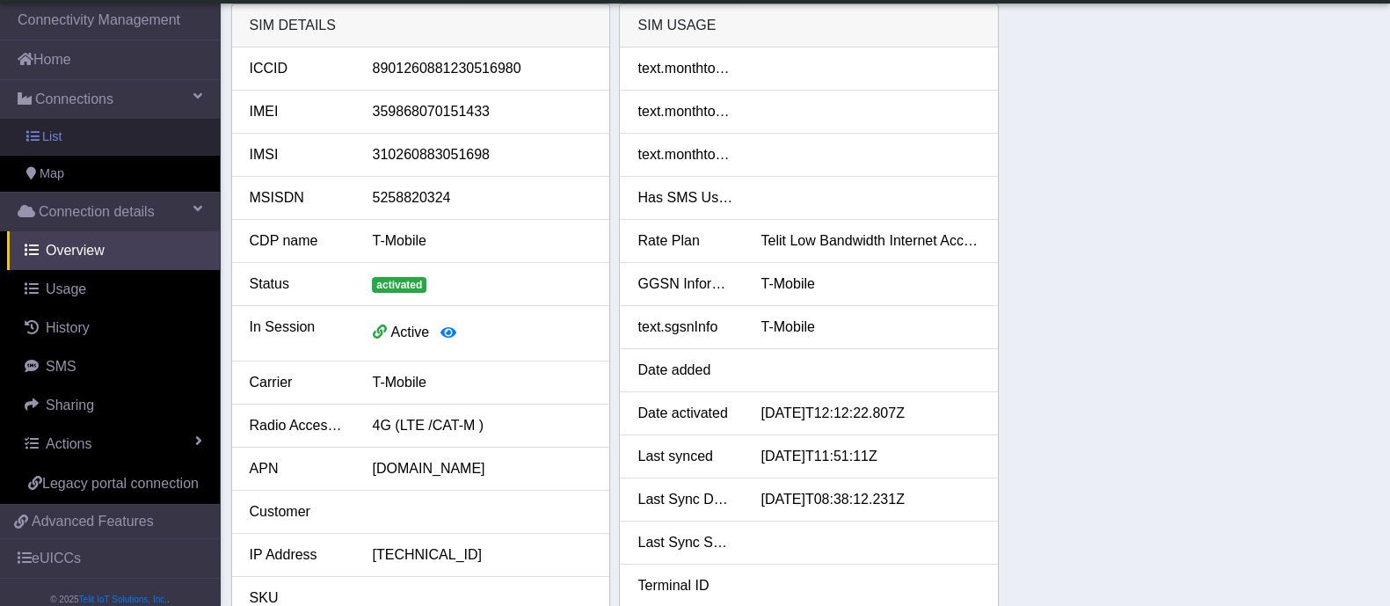
click at [105, 141] on link "List" at bounding box center [110, 137] width 220 height 37
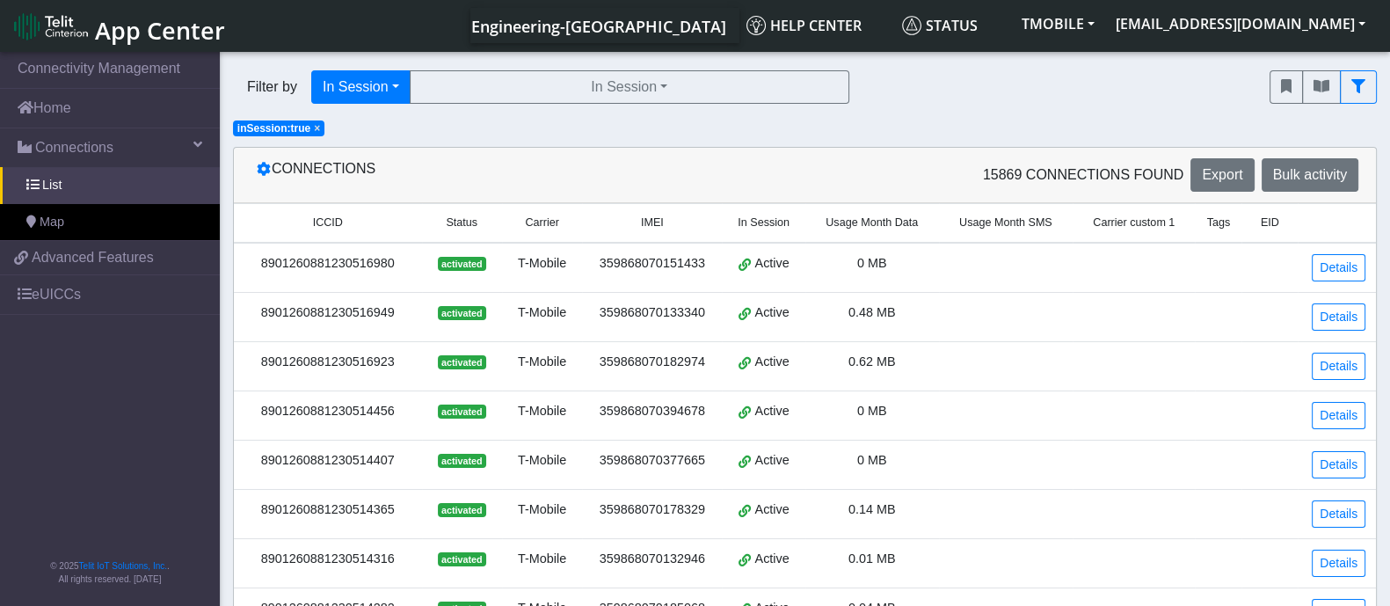
click at [317, 131] on span "×" at bounding box center [317, 128] width 6 height 12
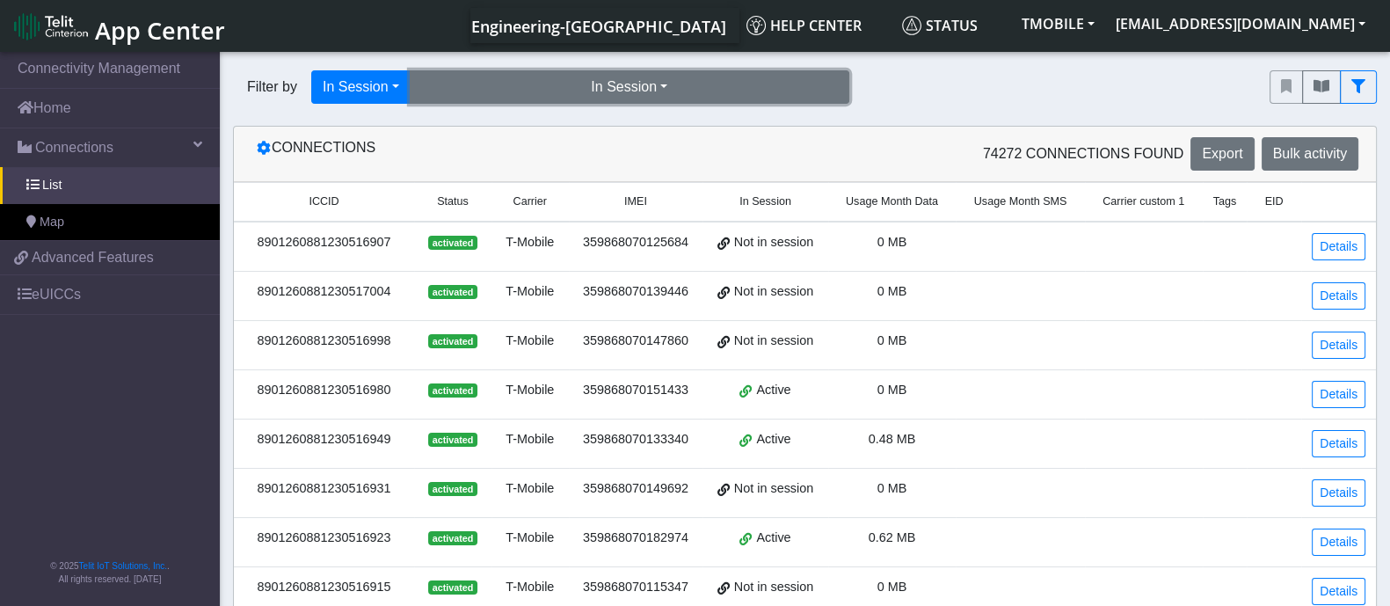
click at [553, 96] on button "In Session" at bounding box center [630, 86] width 440 height 33
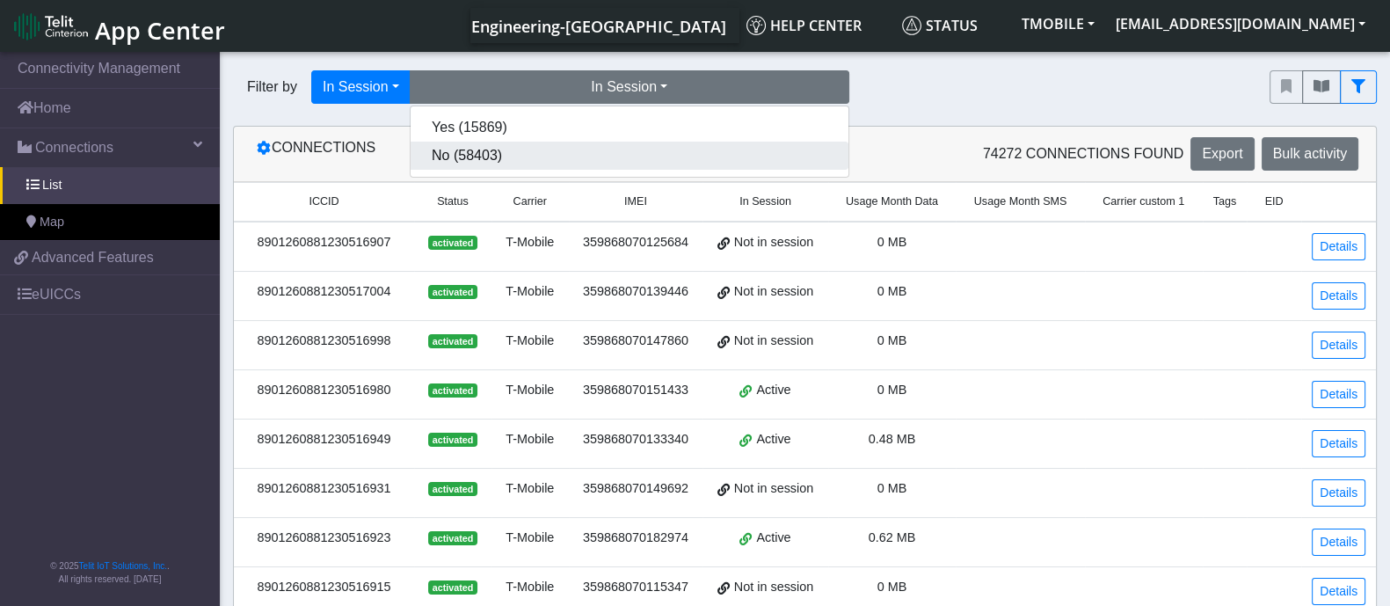
click at [471, 156] on button "No (58403)" at bounding box center [630, 156] width 438 height 28
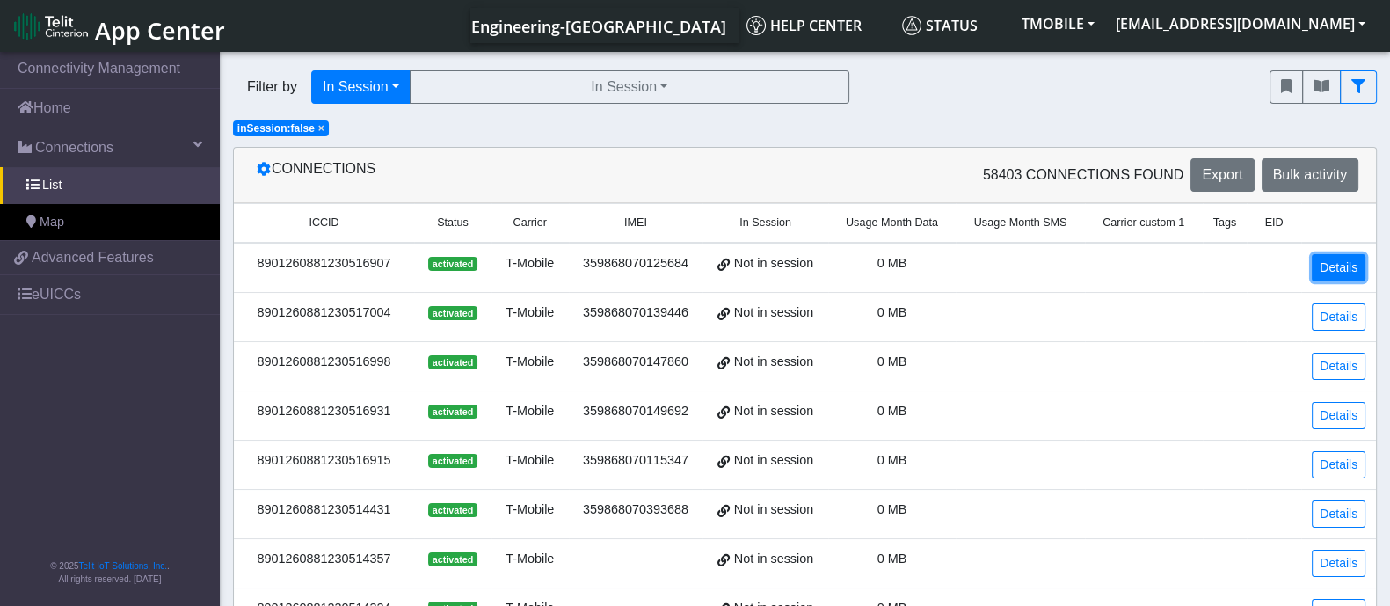
click at [1350, 271] on link "Details" at bounding box center [1339, 267] width 54 height 27
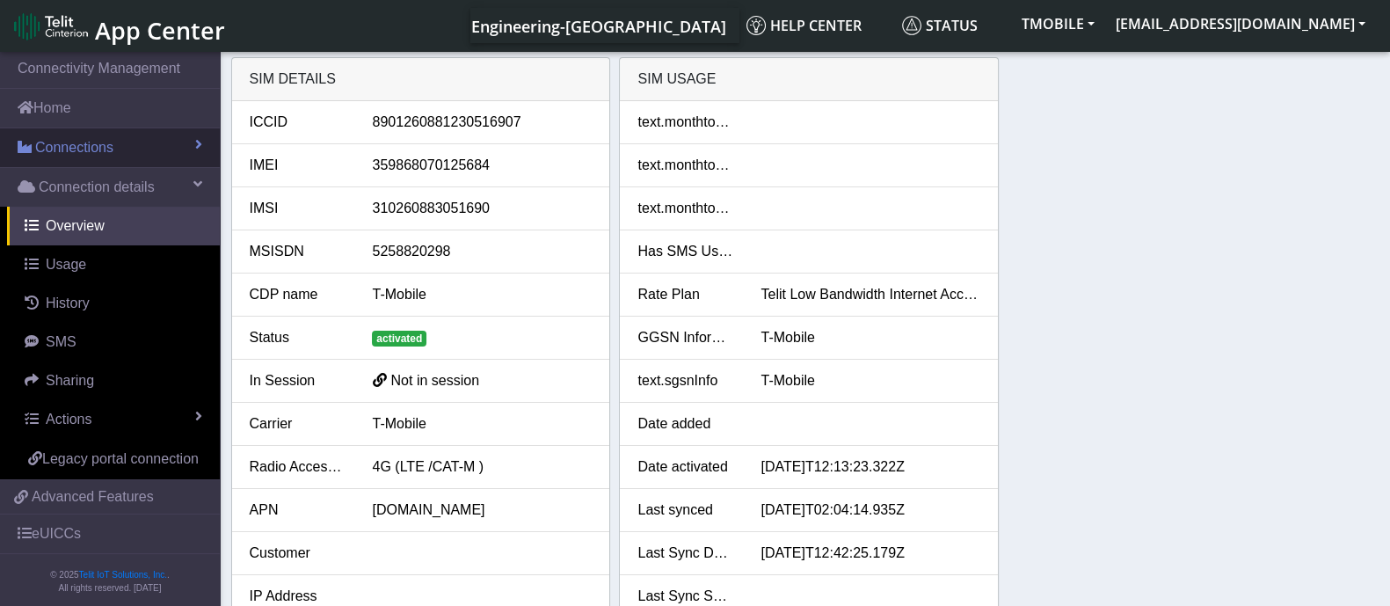
click at [78, 150] on span "Connections" at bounding box center [74, 147] width 78 height 21
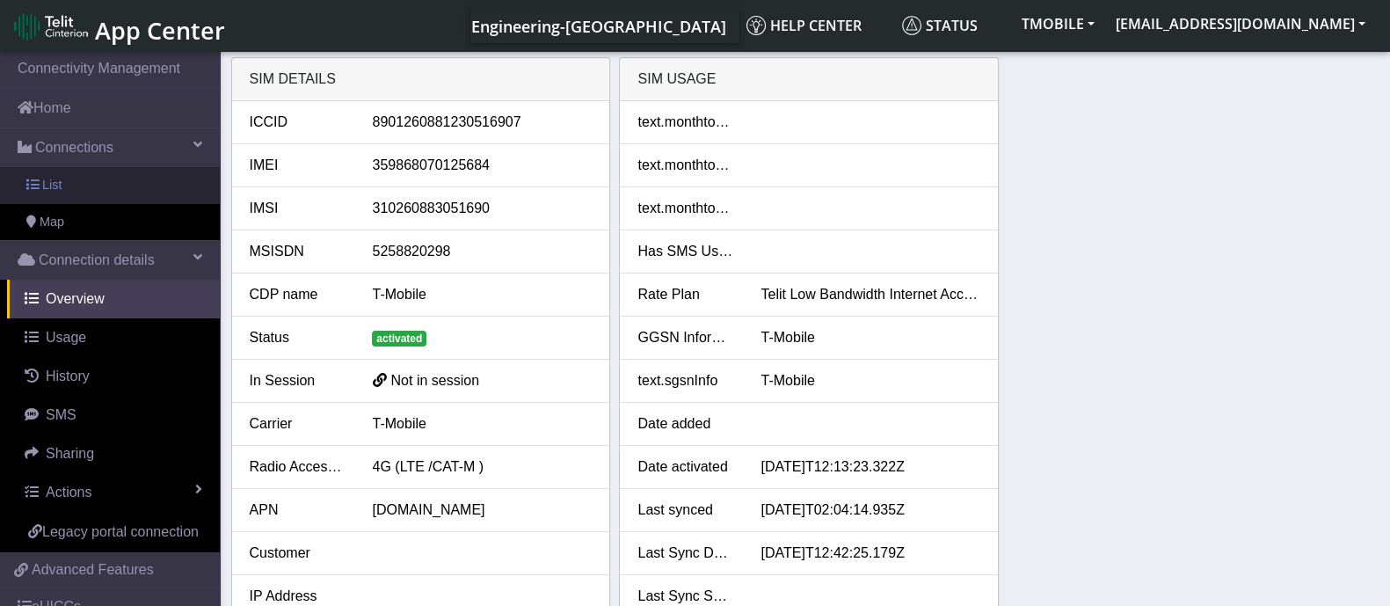
click at [67, 191] on link "List" at bounding box center [110, 185] width 220 height 37
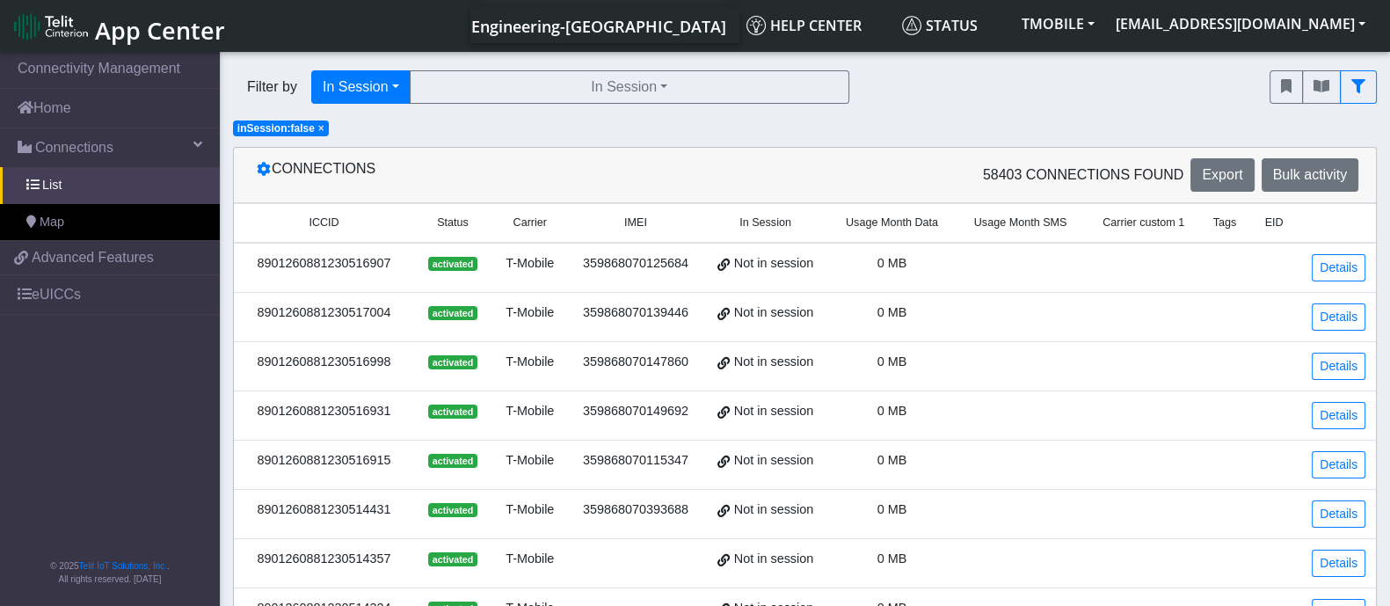
click at [319, 125] on span "×" at bounding box center [321, 128] width 6 height 12
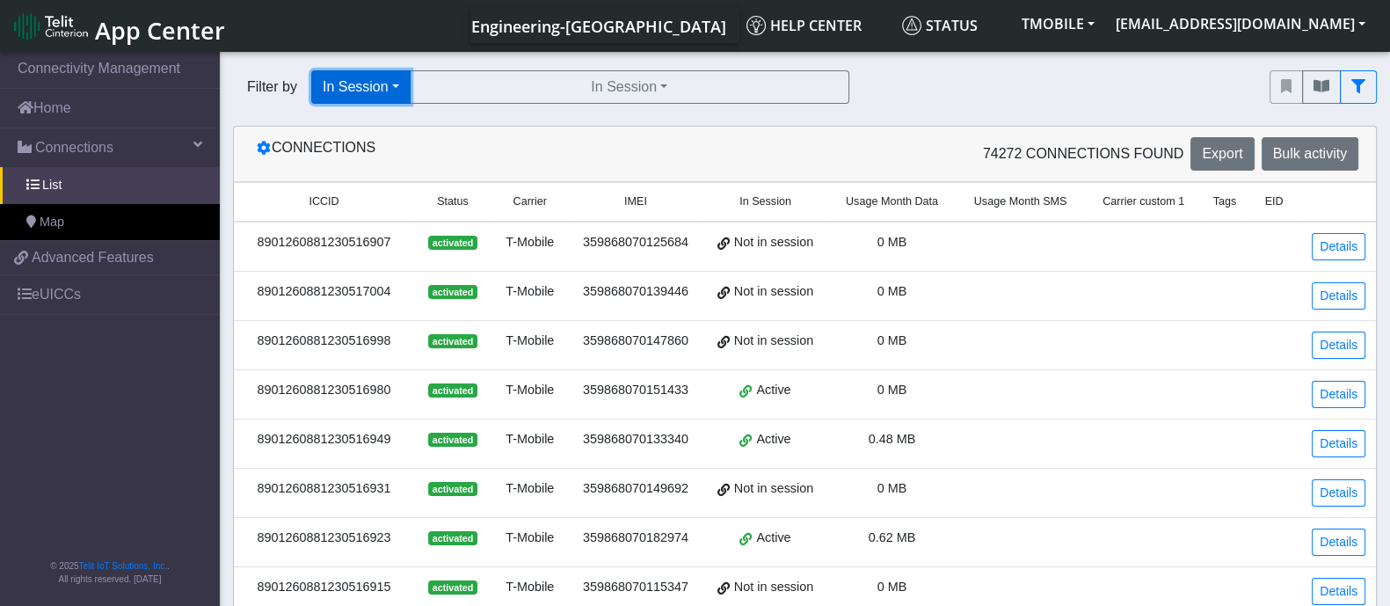
click at [402, 85] on button "In Session" at bounding box center [360, 86] width 99 height 33
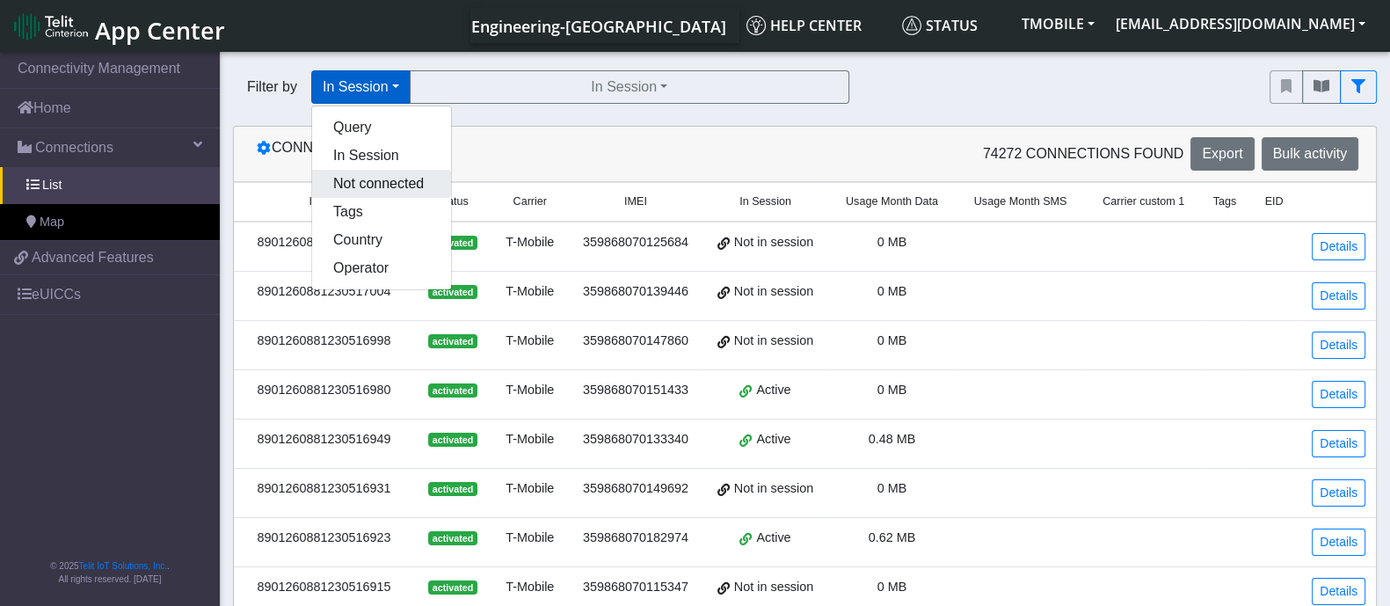
click at [347, 175] on button "Not connected" at bounding box center [381, 184] width 139 height 28
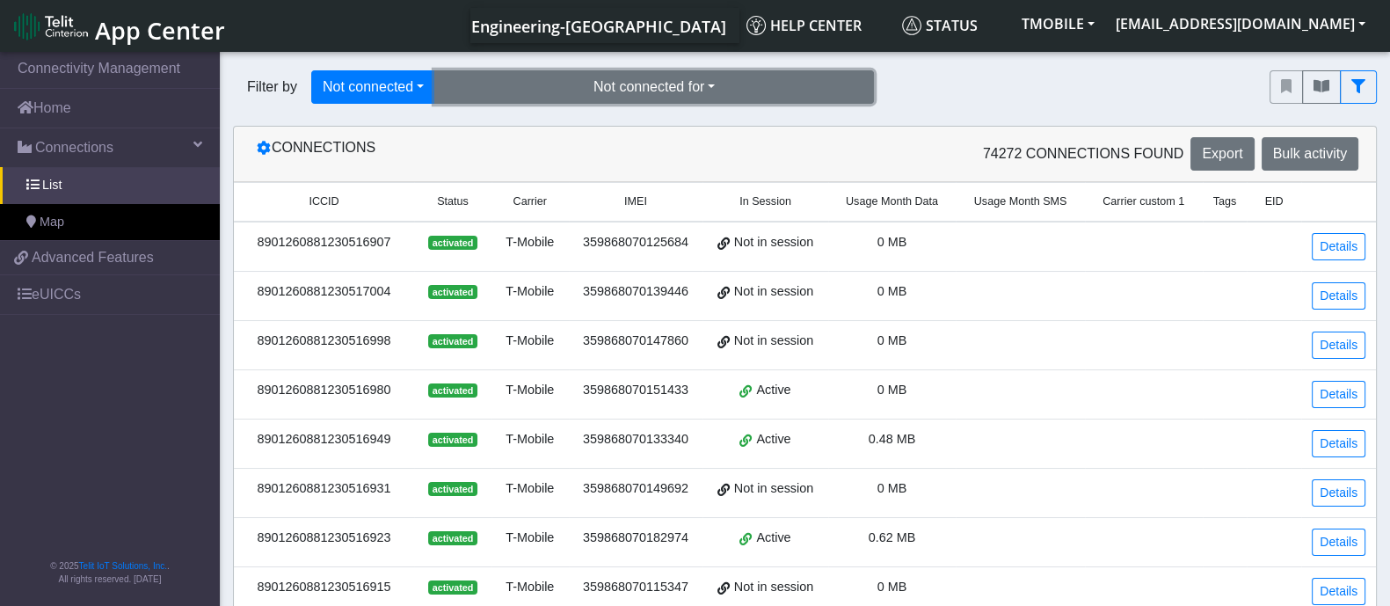
click at [656, 71] on button "Not connected for" at bounding box center [654, 86] width 440 height 33
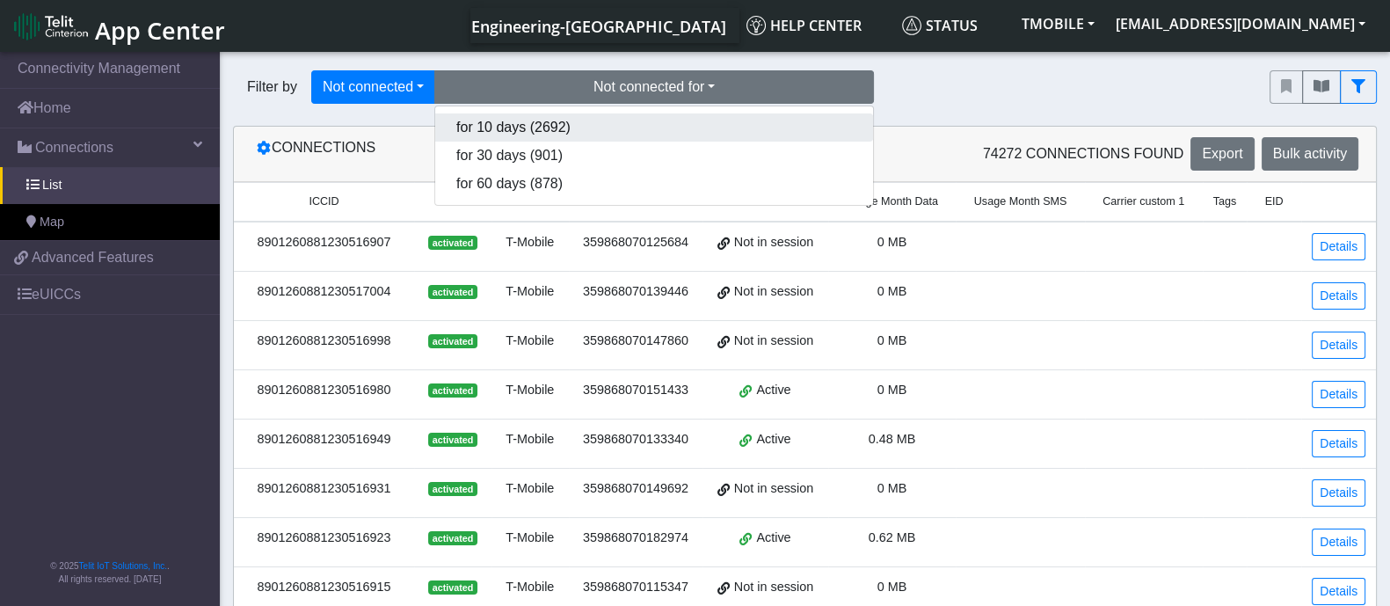
click at [529, 129] on button "for 10 days (2692)" at bounding box center [654, 127] width 438 height 28
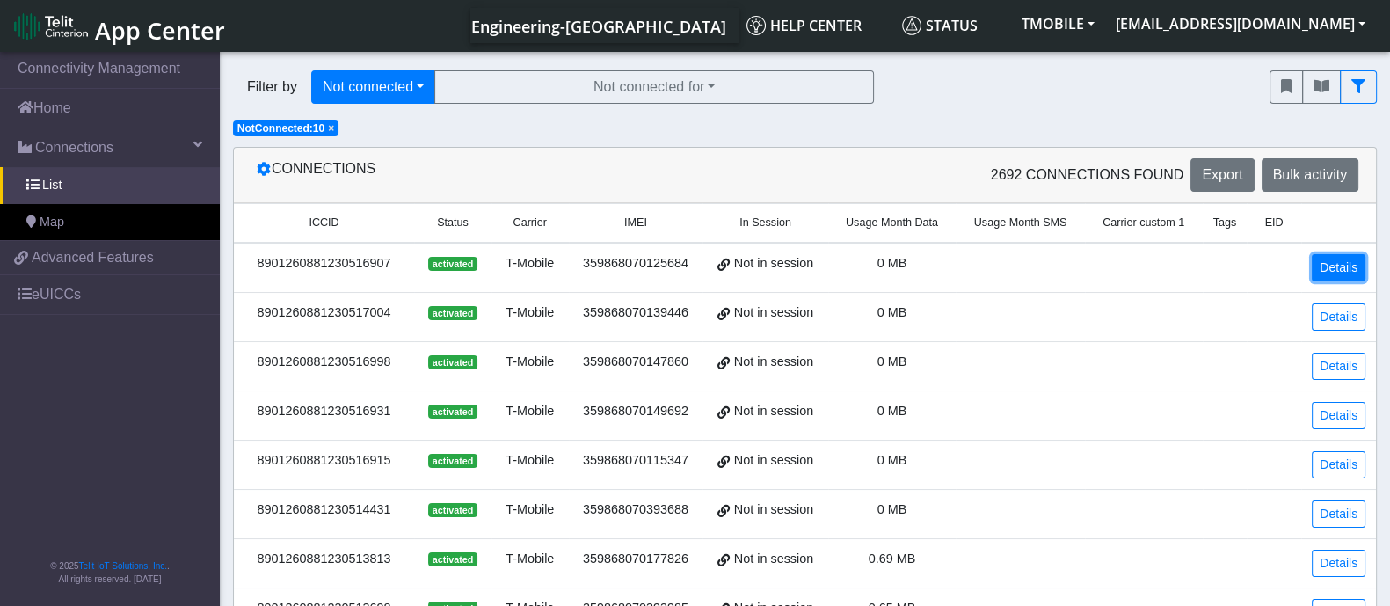
click at [1353, 267] on link "Details" at bounding box center [1339, 267] width 54 height 27
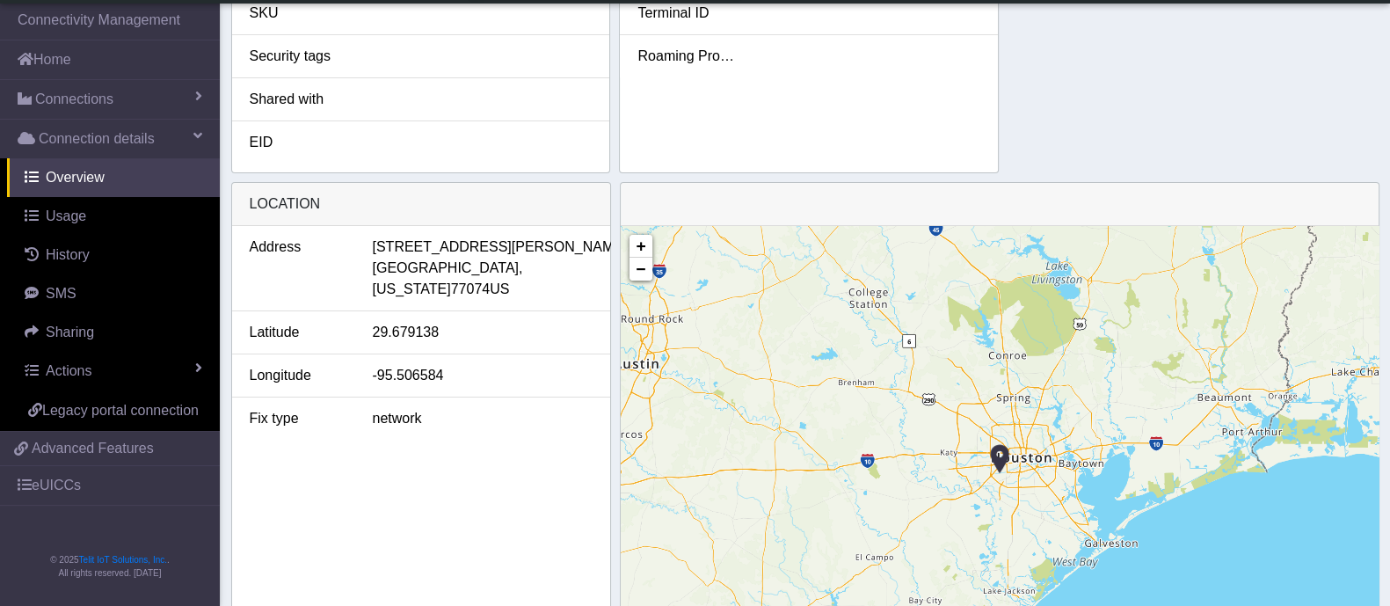
scroll to position [439, 0]
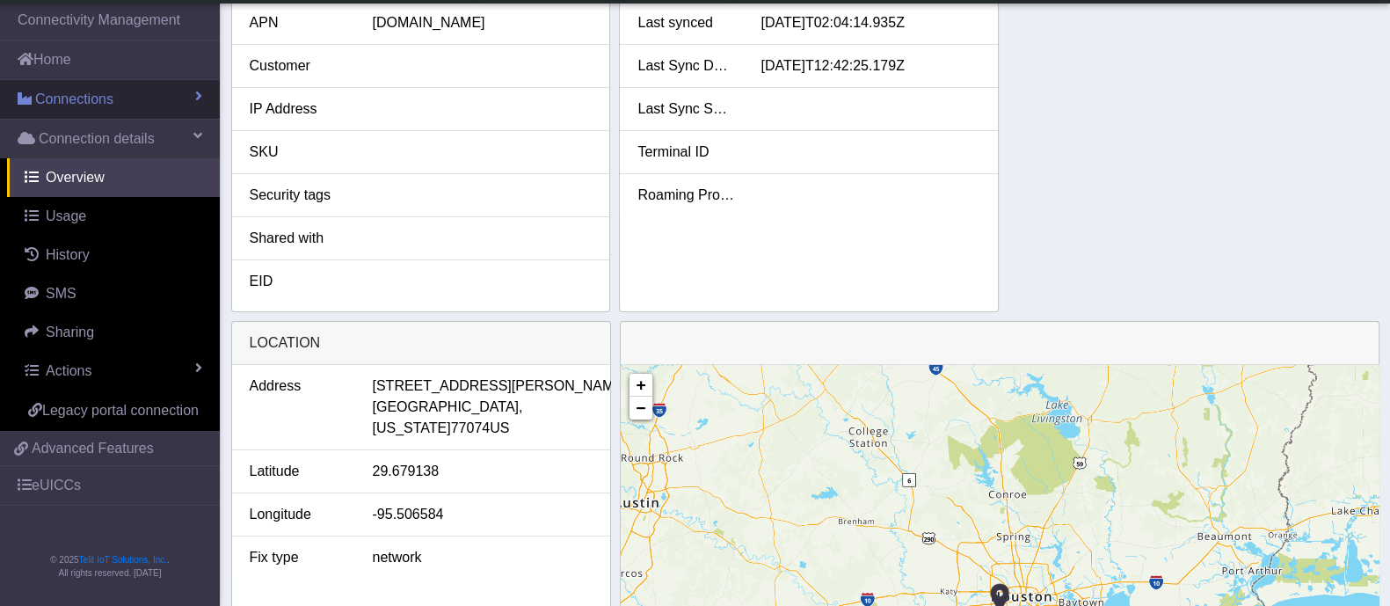
click at [92, 109] on link "Connections" at bounding box center [110, 99] width 220 height 39
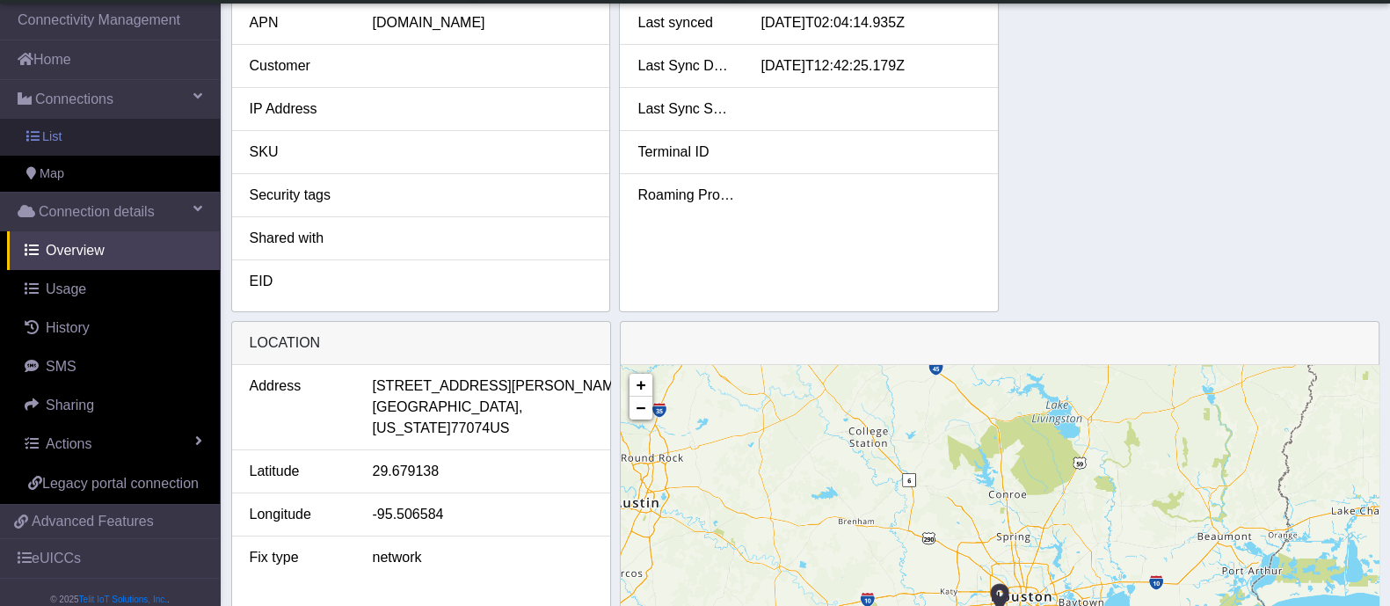
click at [79, 144] on link "List" at bounding box center [110, 137] width 220 height 37
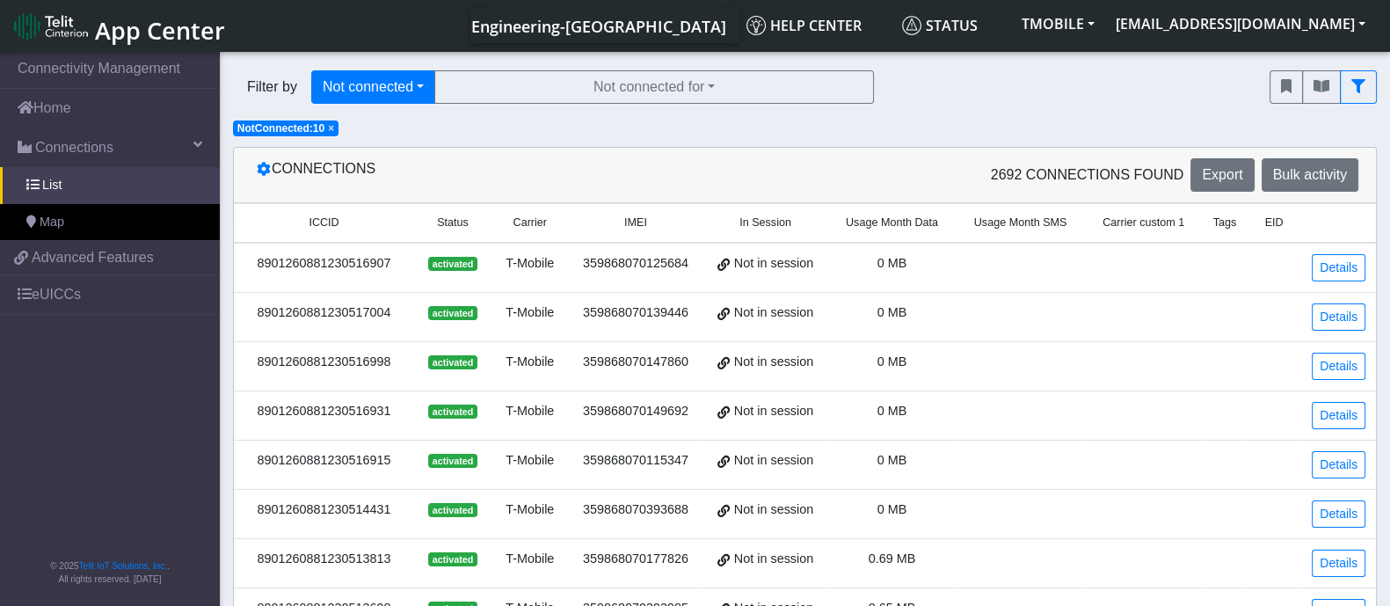
click at [332, 134] on span "×" at bounding box center [331, 128] width 6 height 12
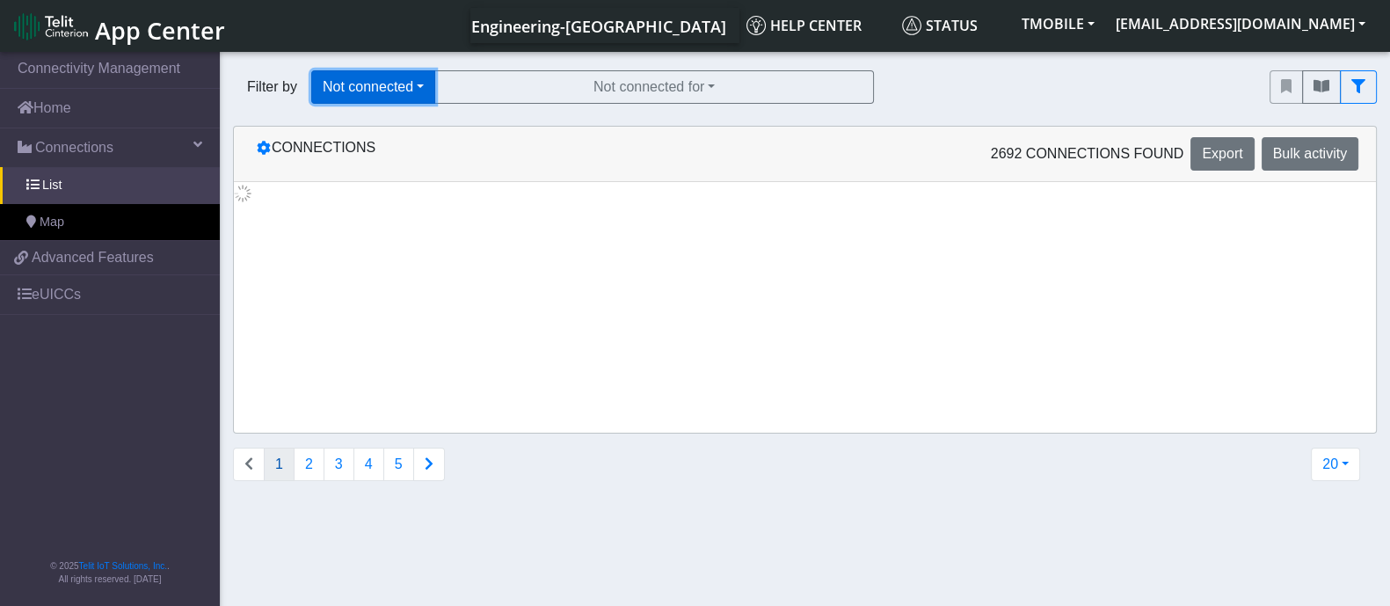
click at [378, 89] on button "Not connected" at bounding box center [373, 86] width 124 height 33
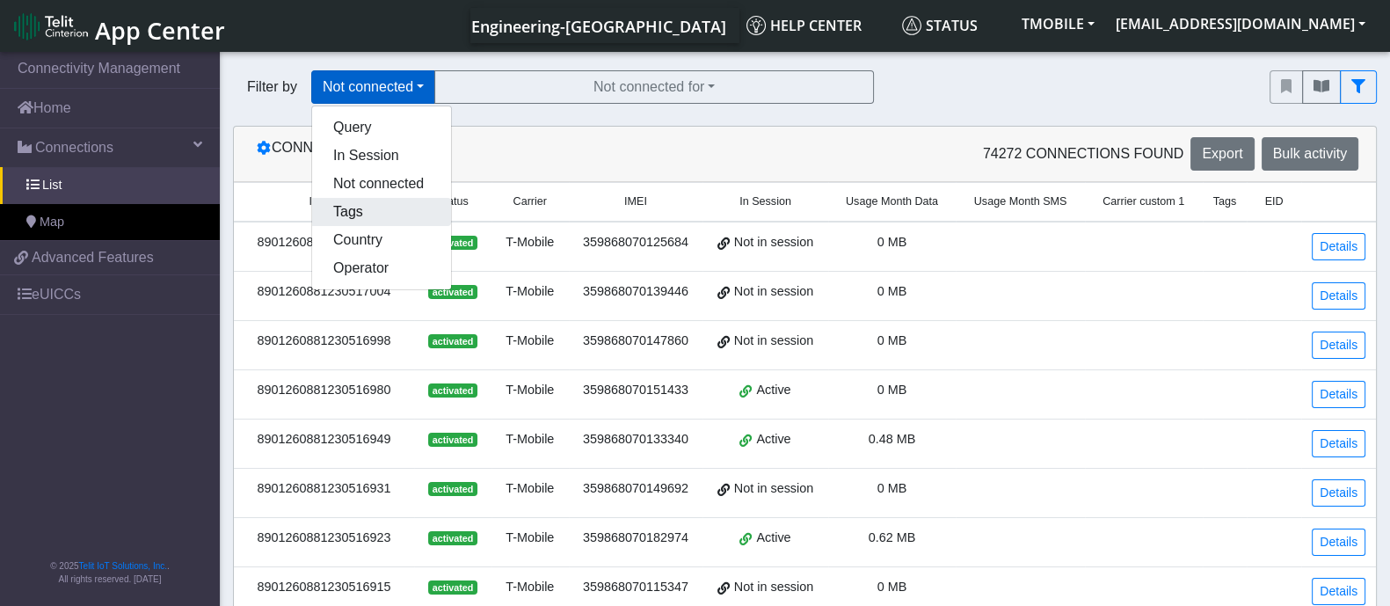
click at [352, 211] on button "Tags" at bounding box center [381, 212] width 139 height 28
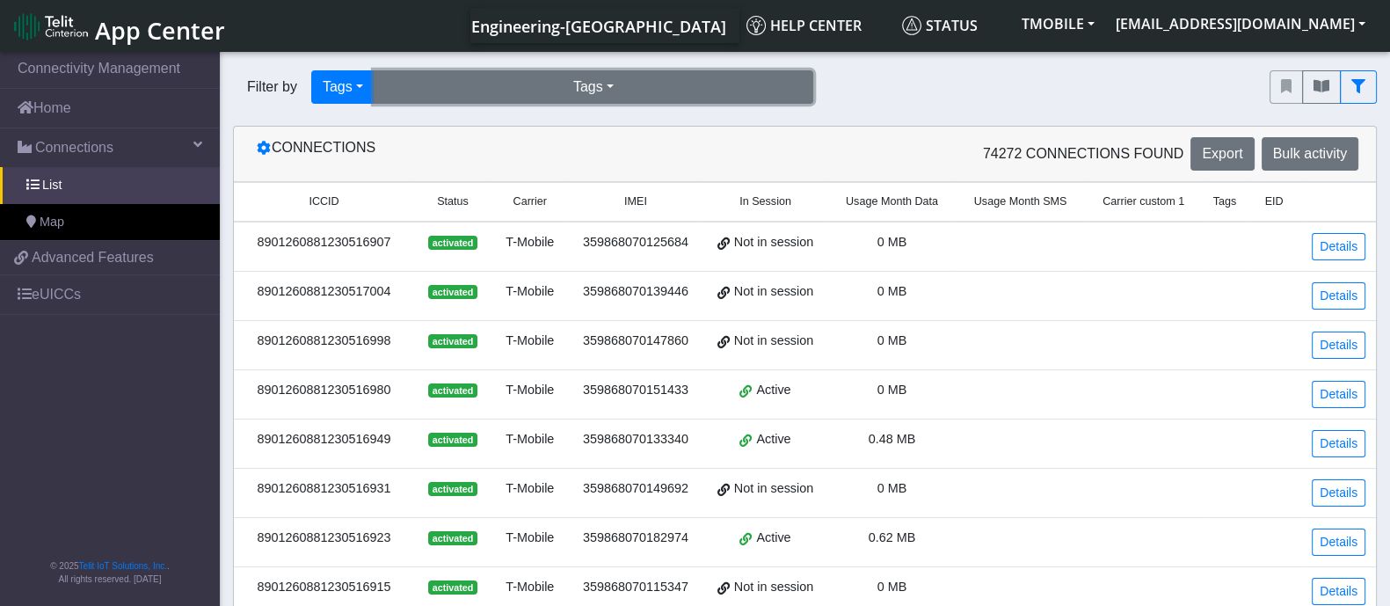
click at [532, 84] on button "Tags" at bounding box center [594, 86] width 440 height 33
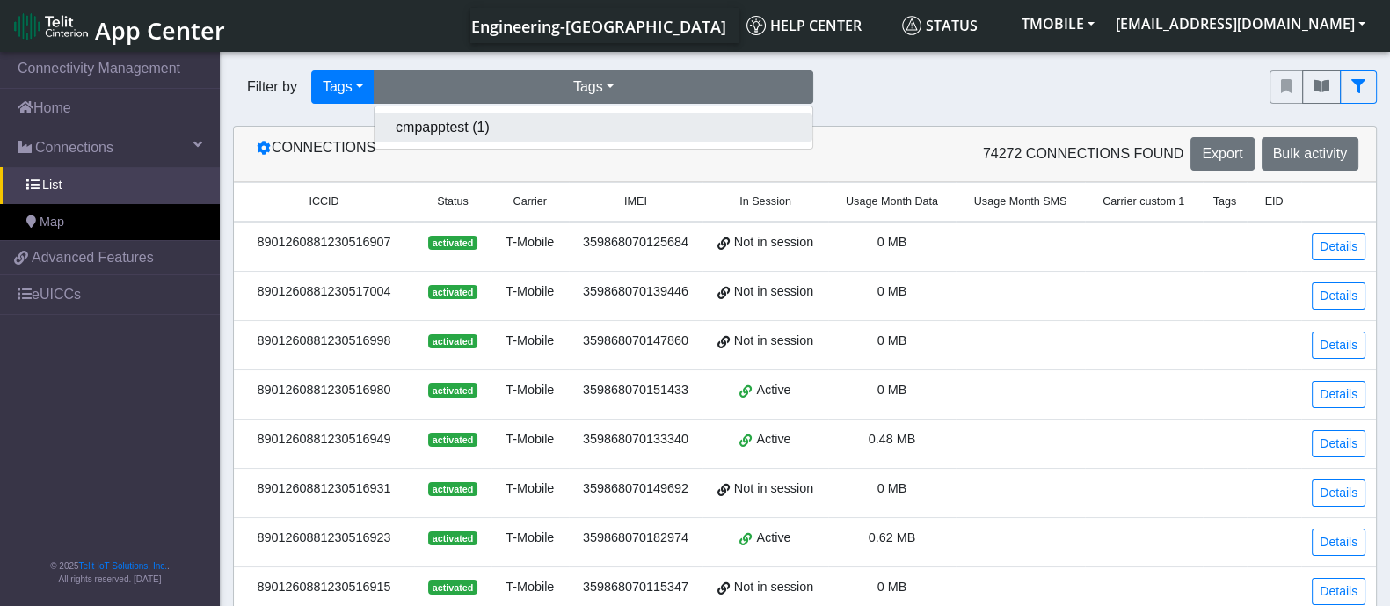
click at [462, 128] on button "cmpapptest (1)" at bounding box center [594, 127] width 438 height 28
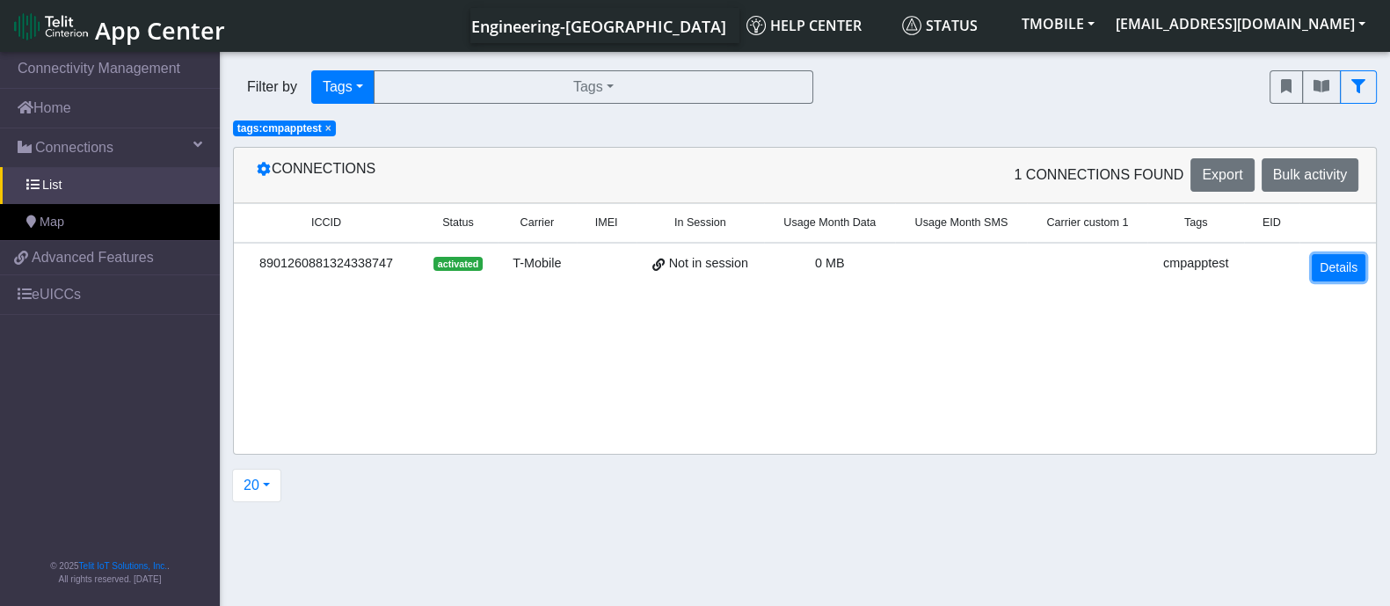
click at [1354, 261] on link "Details" at bounding box center [1339, 267] width 54 height 27
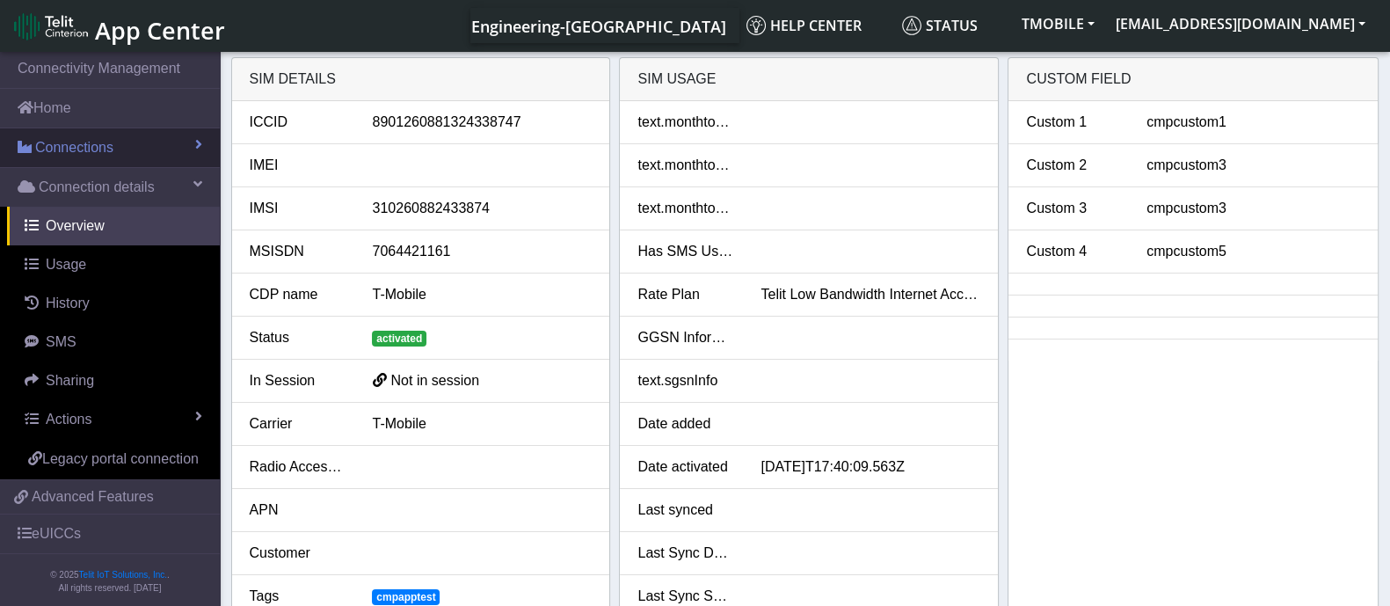
click at [77, 159] on link "Connections" at bounding box center [110, 147] width 220 height 39
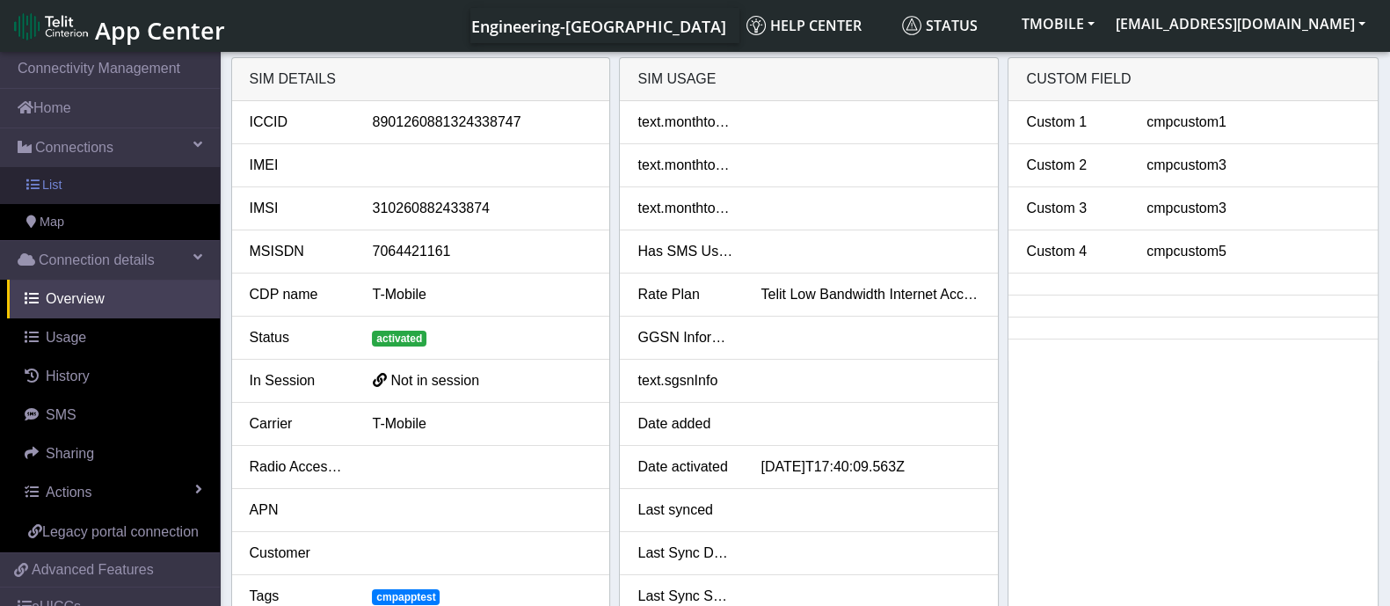
click at [92, 183] on link "List" at bounding box center [110, 185] width 220 height 37
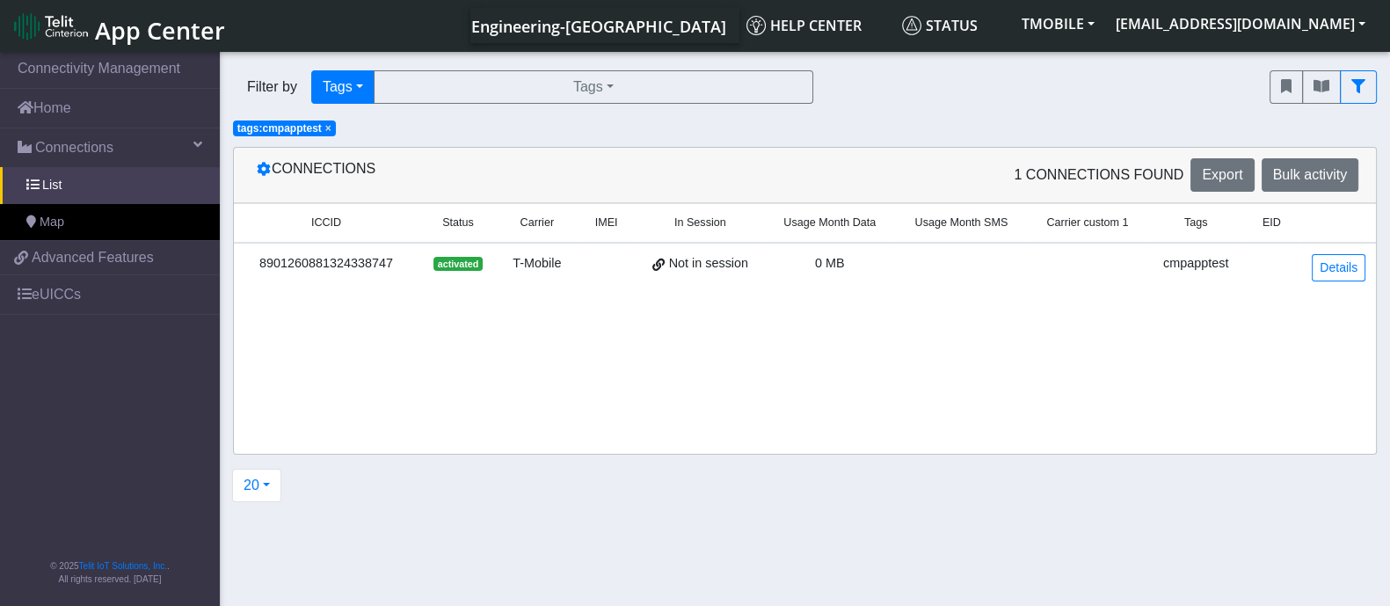
click at [328, 134] on span "×" at bounding box center [328, 128] width 6 height 12
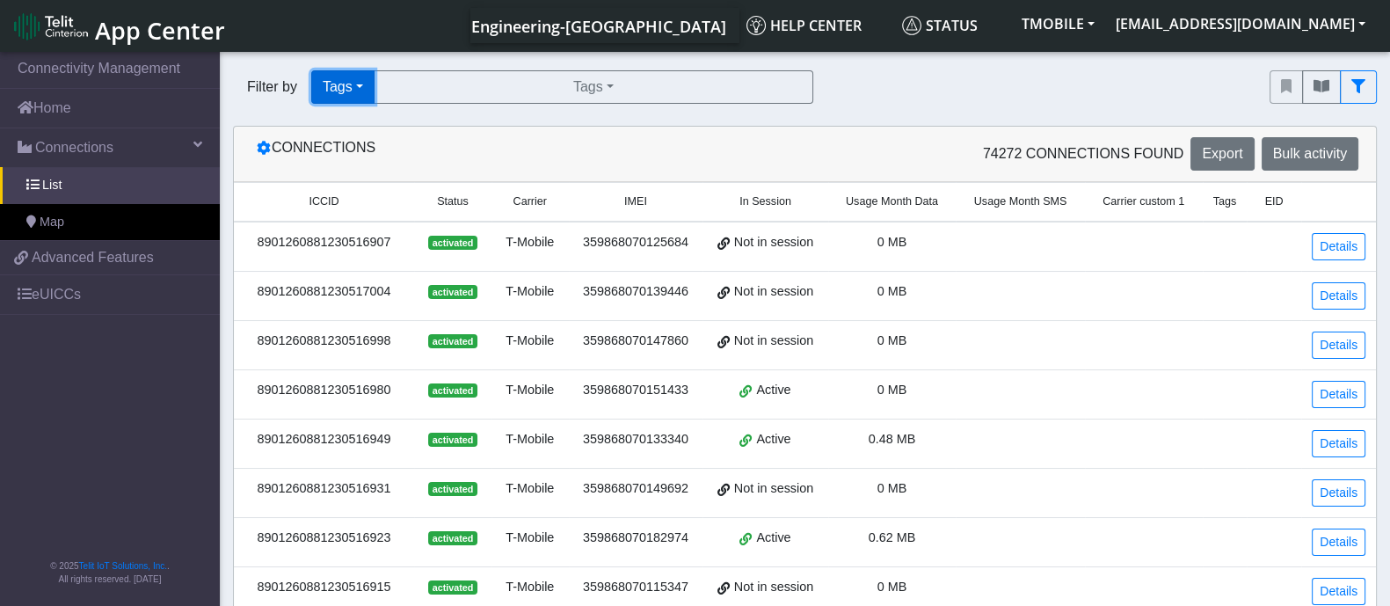
click at [345, 83] on button "Tags" at bounding box center [342, 86] width 63 height 33
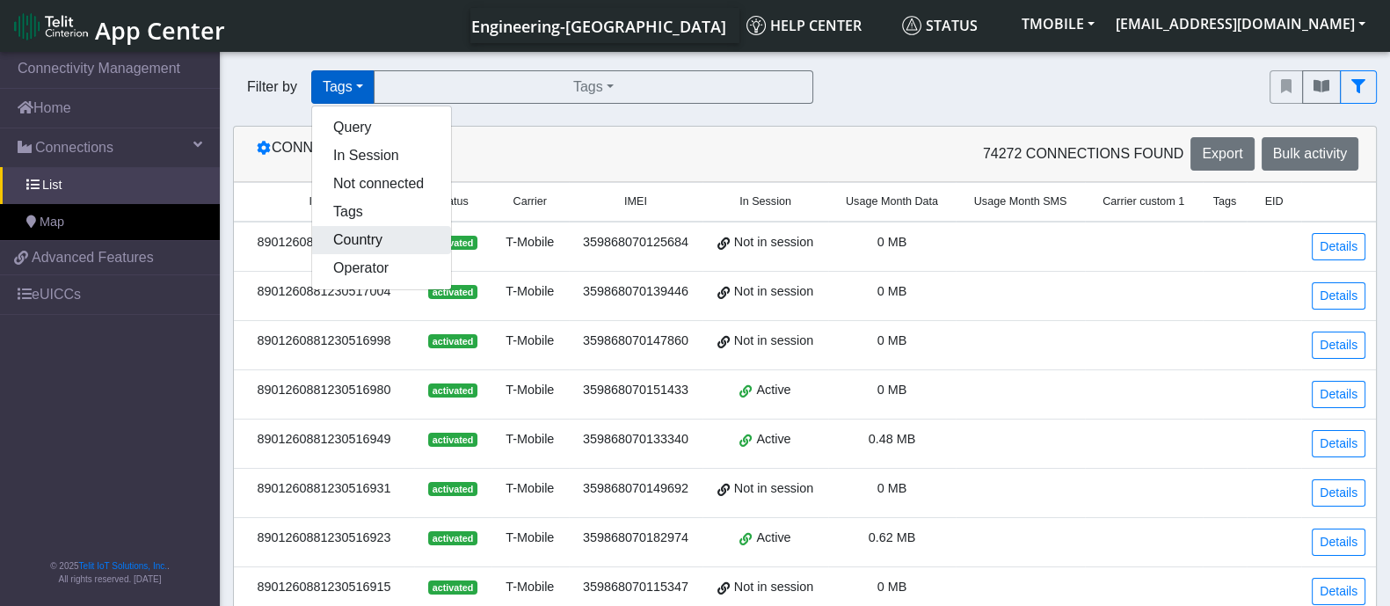
click at [397, 248] on button "Country" at bounding box center [381, 240] width 139 height 28
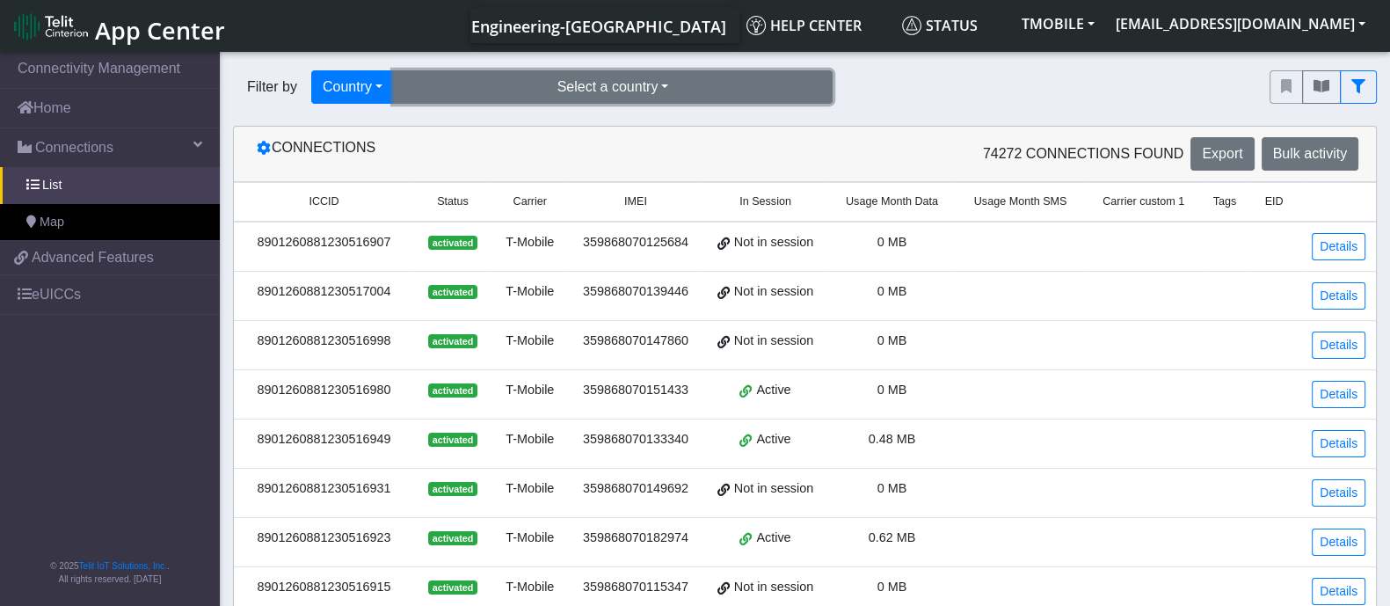
click at [550, 79] on button "Select a country" at bounding box center [613, 86] width 440 height 33
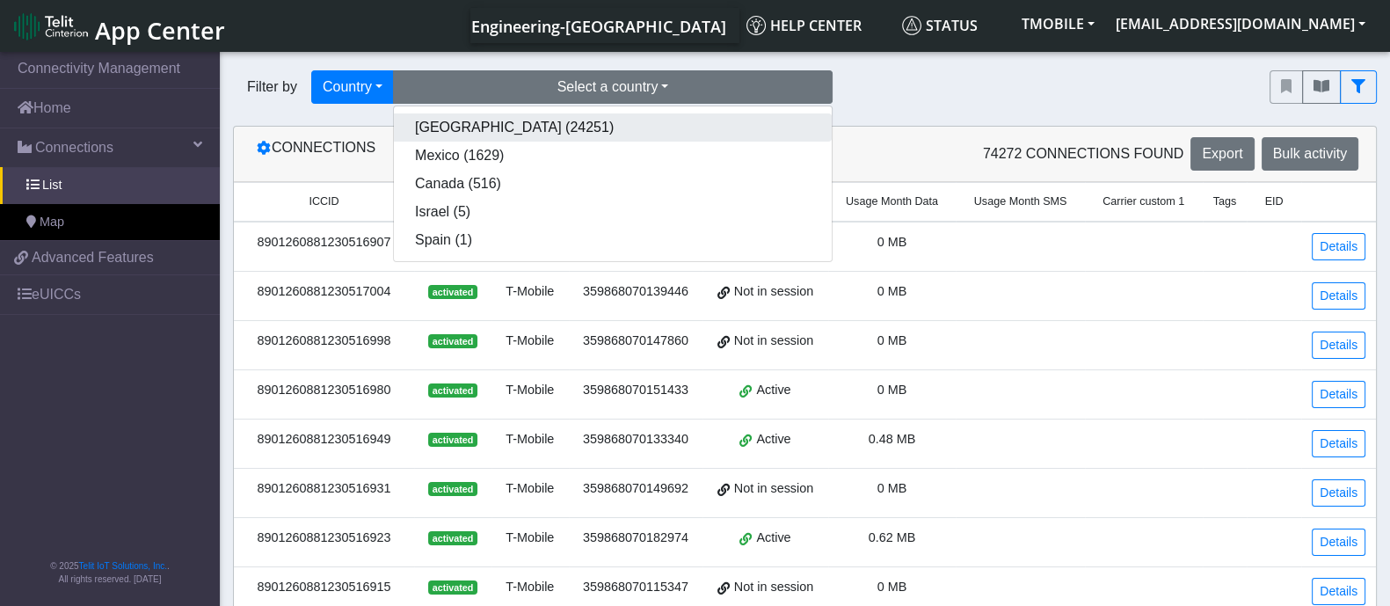
click at [461, 134] on button "[GEOGRAPHIC_DATA] (24251)" at bounding box center [613, 127] width 438 height 28
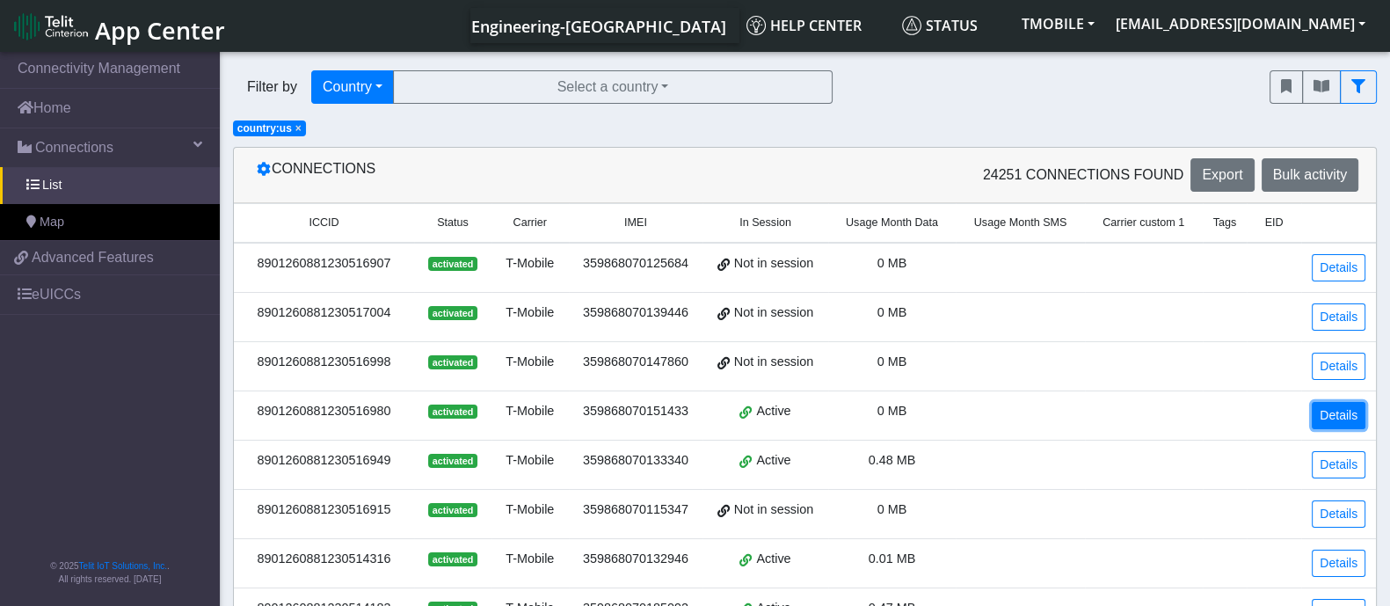
click at [1326, 402] on link "Details" at bounding box center [1339, 415] width 54 height 27
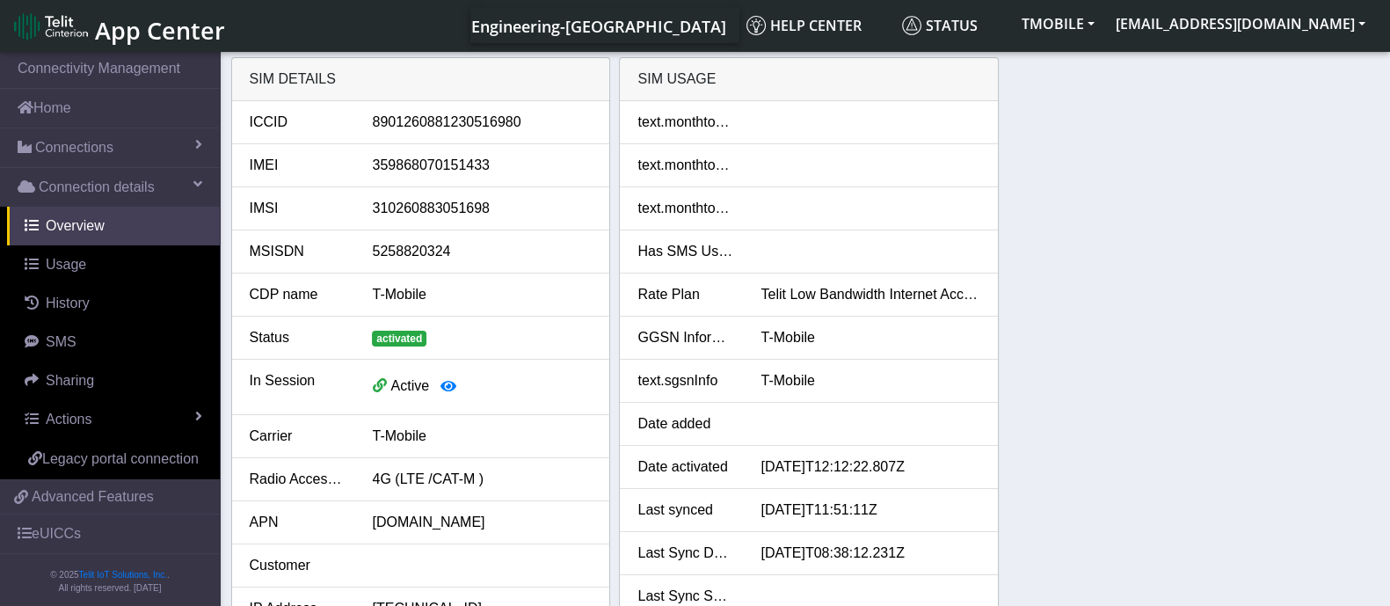
click at [98, 31] on span "App Center" at bounding box center [160, 30] width 130 height 33
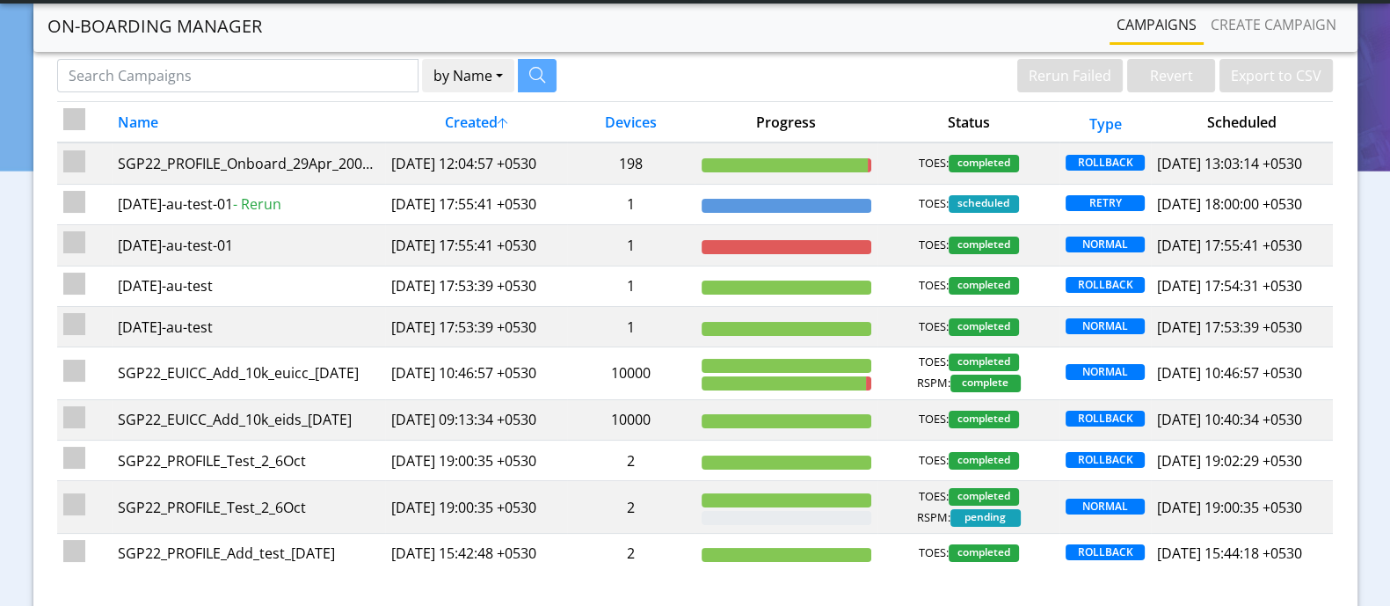
scroll to position [109, 0]
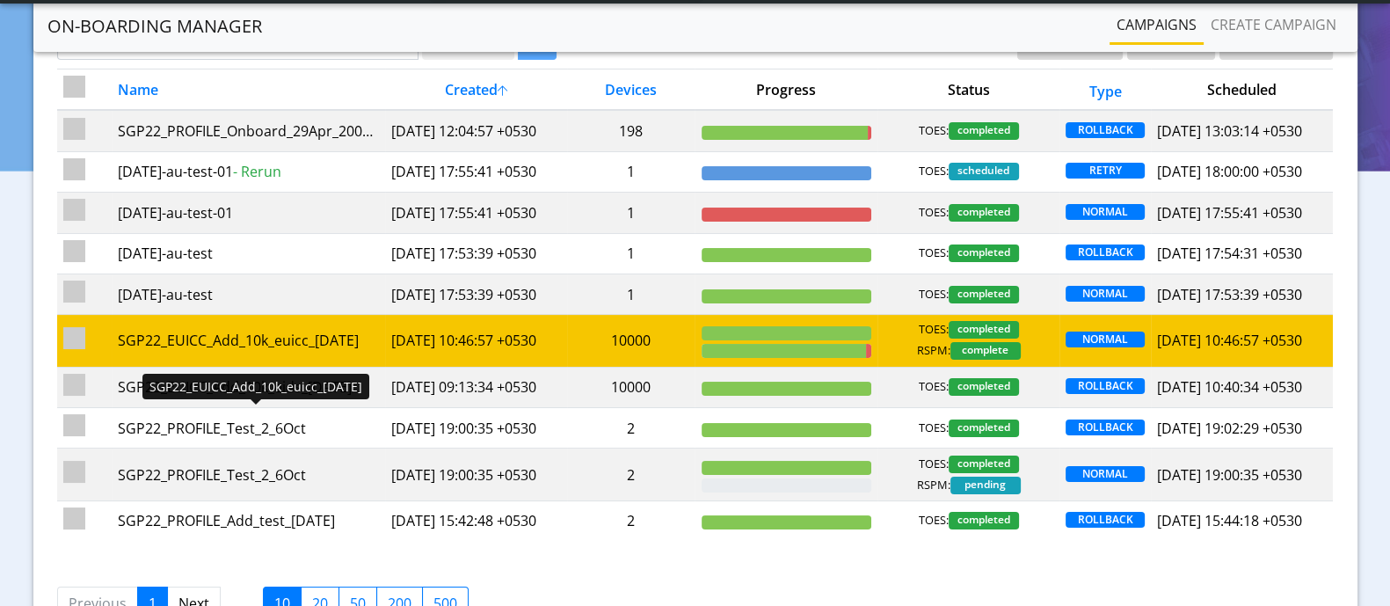
click at [260, 351] on div "SGP22_EUICC_Add_10k_euicc_7Oct" at bounding box center [248, 340] width 261 height 21
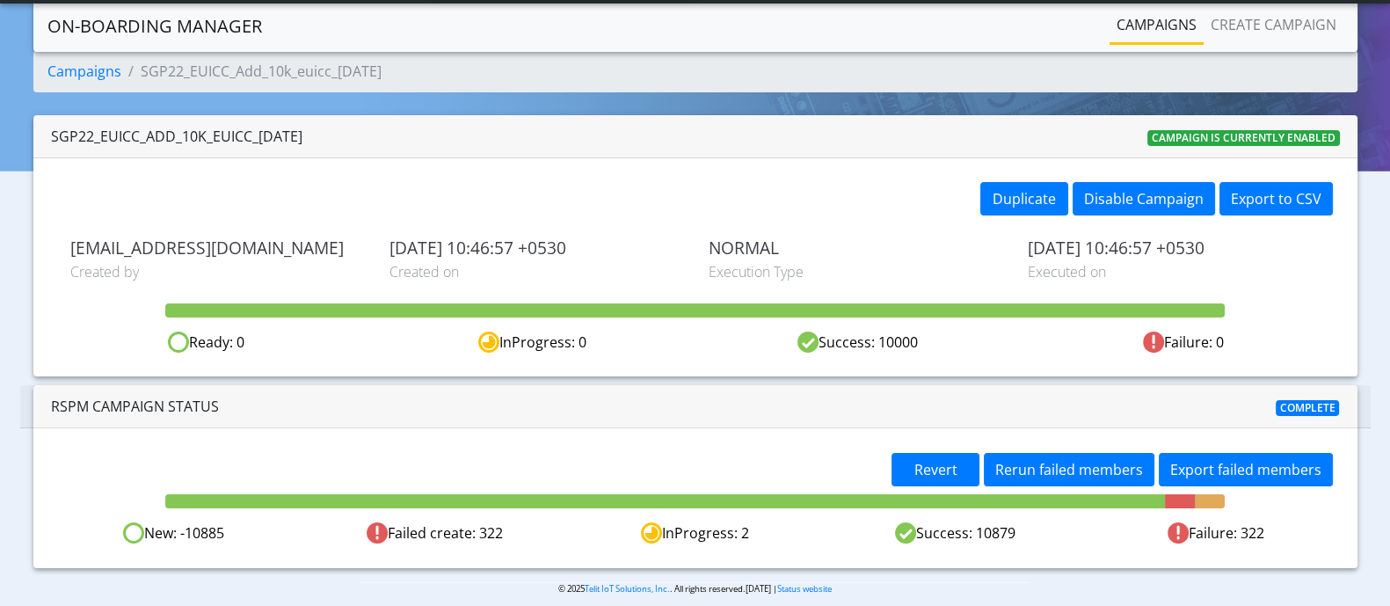
scroll to position [47, 0]
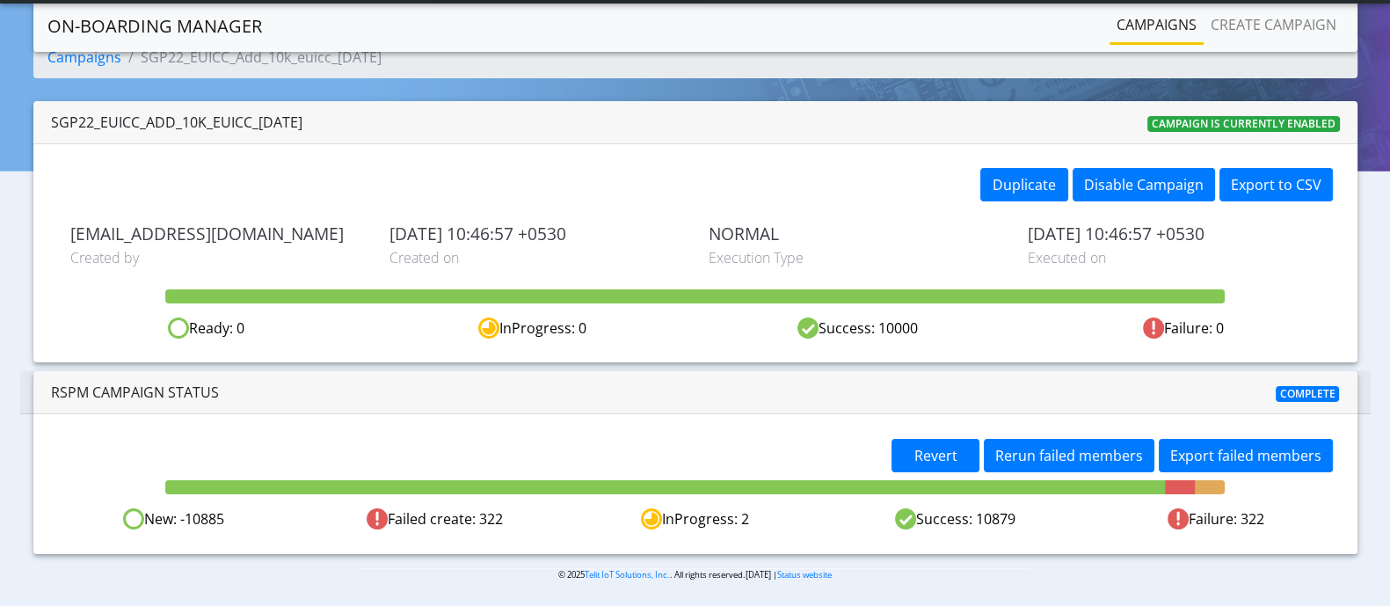
drag, startPoint x: 163, startPoint y: 517, endPoint x: 235, endPoint y: 512, distance: 72.3
click at [235, 512] on div "New: -10885" at bounding box center [174, 519] width 260 height 22
drag, startPoint x: 935, startPoint y: 512, endPoint x: 1024, endPoint y: 512, distance: 89.7
click at [1024, 512] on div "Success: 10879" at bounding box center [956, 519] width 260 height 22
drag, startPoint x: 459, startPoint y: 520, endPoint x: 527, endPoint y: 516, distance: 67.8
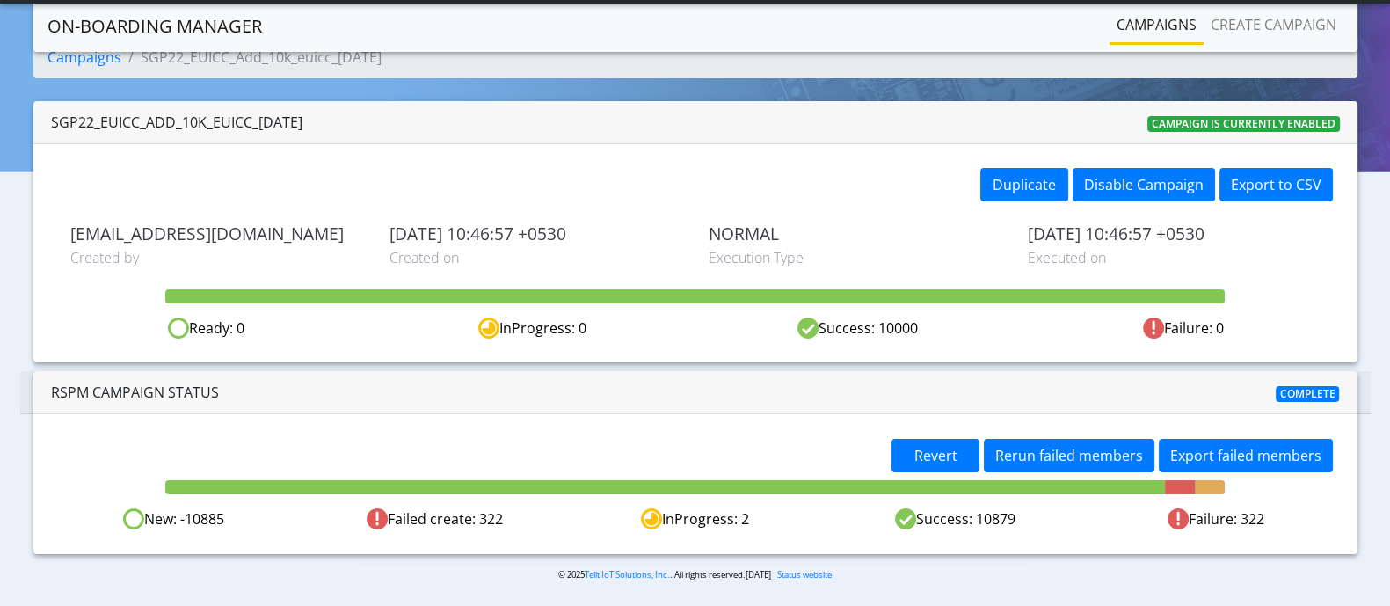
click at [527, 516] on div "Failed create: 322" at bounding box center [434, 519] width 260 height 22
drag, startPoint x: 1247, startPoint y: 518, endPoint x: 1275, endPoint y: 519, distance: 28.1
click at [1275, 519] on div "Failure: 322" at bounding box center [1216, 519] width 260 height 22
drag, startPoint x: 757, startPoint y: 525, endPoint x: 670, endPoint y: 527, distance: 87.1
click at [670, 527] on div "InProgress: 2" at bounding box center [694, 519] width 260 height 22
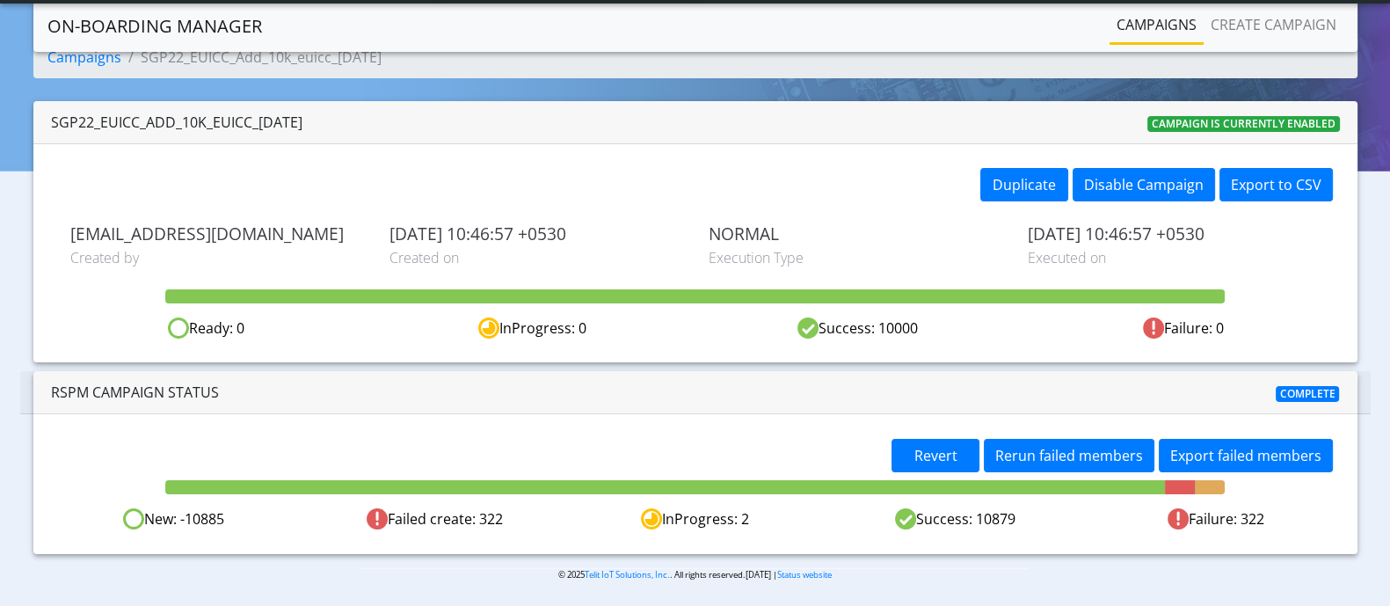
click at [896, 330] on div "Success: 10000" at bounding box center [857, 328] width 325 height 22
drag, startPoint x: 985, startPoint y: 516, endPoint x: 1024, endPoint y: 517, distance: 39.6
click at [1024, 517] on div "Success: 10879" at bounding box center [956, 519] width 260 height 22
drag, startPoint x: 1247, startPoint y: 520, endPoint x: 1266, endPoint y: 516, distance: 19.8
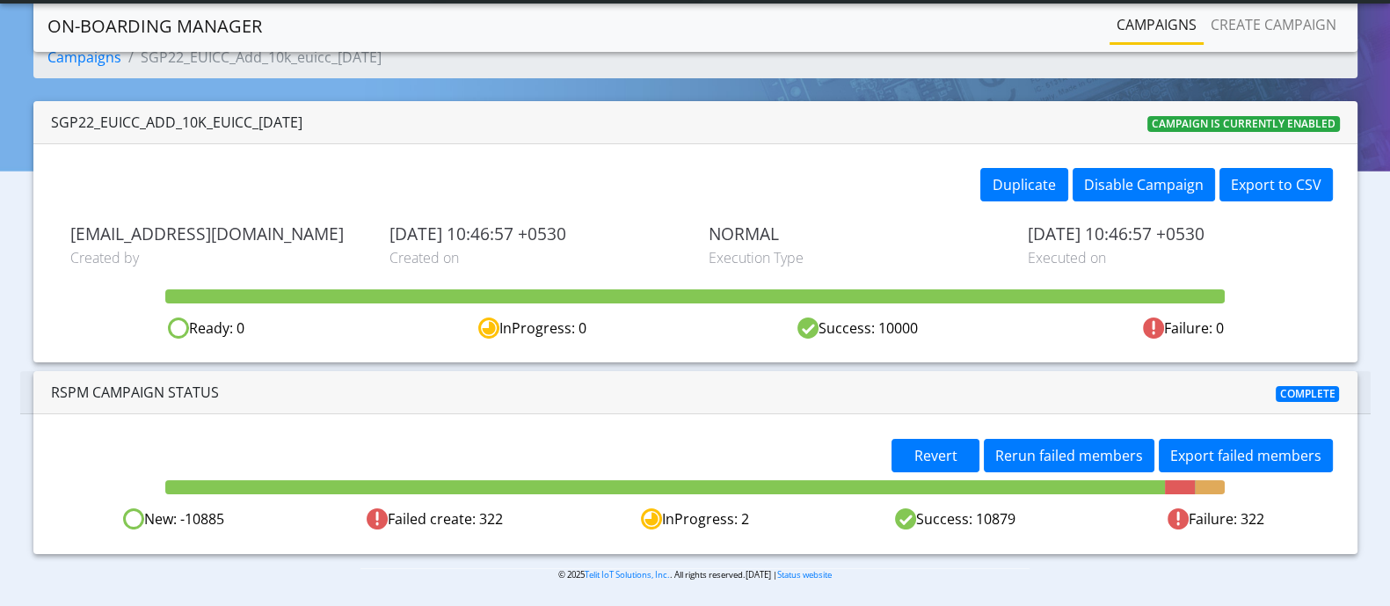
click at [1266, 516] on div "Failure: 322" at bounding box center [1216, 519] width 260 height 22
drag, startPoint x: 993, startPoint y: 519, endPoint x: 1022, endPoint y: 519, distance: 29.0
click at [1022, 519] on div "Success: 10879" at bounding box center [956, 519] width 260 height 22
drag, startPoint x: 389, startPoint y: 516, endPoint x: 535, endPoint y: 516, distance: 146.8
click at [535, 516] on div "Failed create: 322" at bounding box center [434, 519] width 260 height 22
